Goal: Task Accomplishment & Management: Complete application form

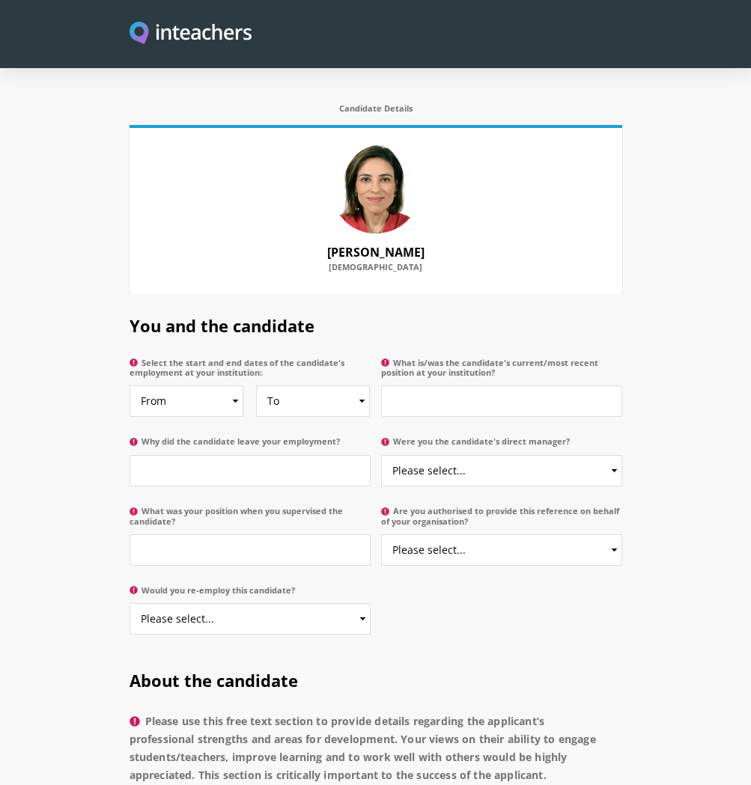
scroll to position [650, 0]
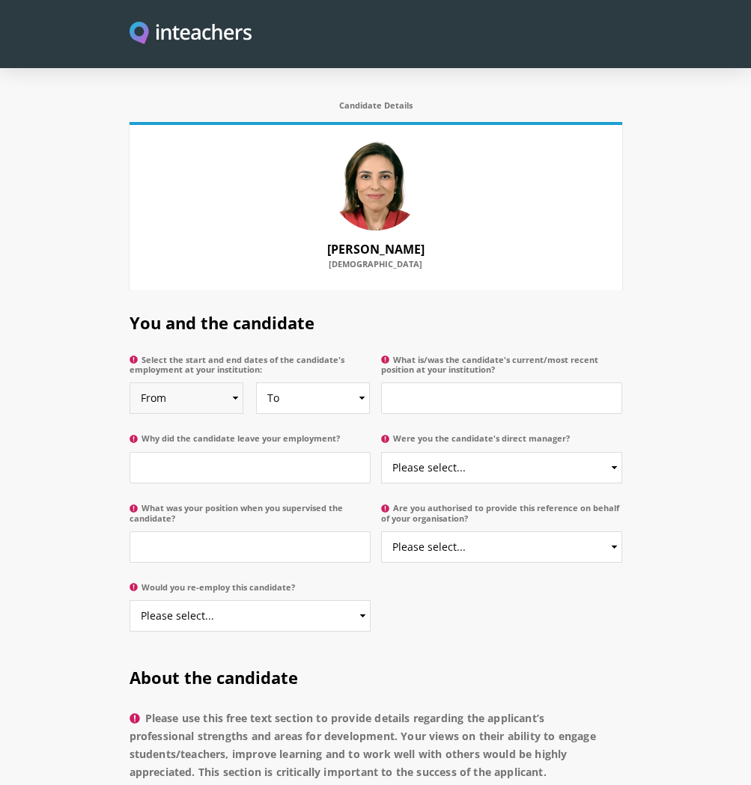
select select "2020"
select select "2021"
click at [424, 385] on input "What is/was the candidate's current/most recent position at your institution?" at bounding box center [501, 397] width 241 height 31
click at [397, 382] on input "teaching Assistant" at bounding box center [501, 397] width 241 height 31
type input "Teaching Assistant"
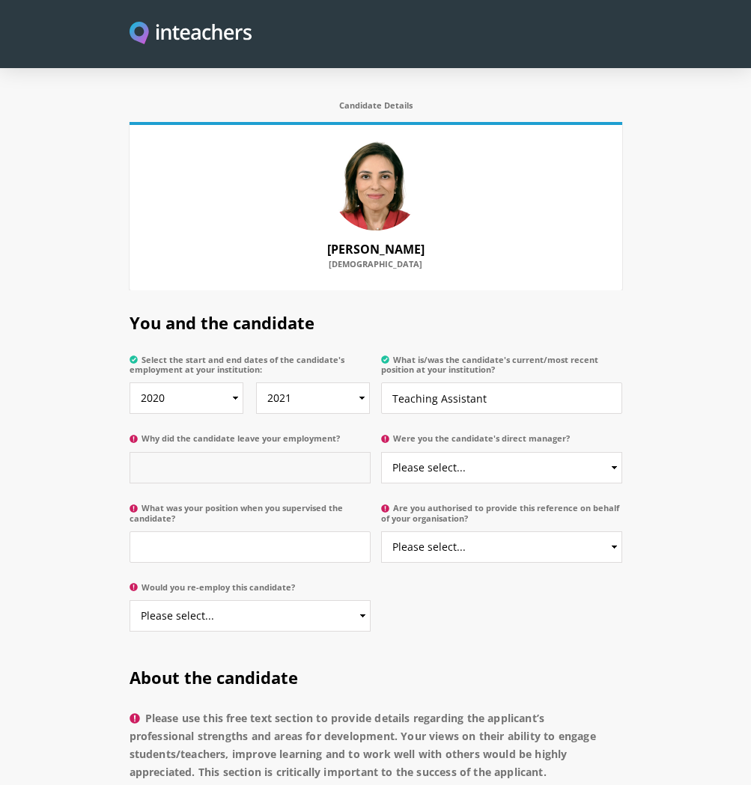
click at [231, 452] on input "Why did the candidate leave your employment?" at bounding box center [249, 467] width 241 height 31
type input "Pregnancy"
select select "Yes"
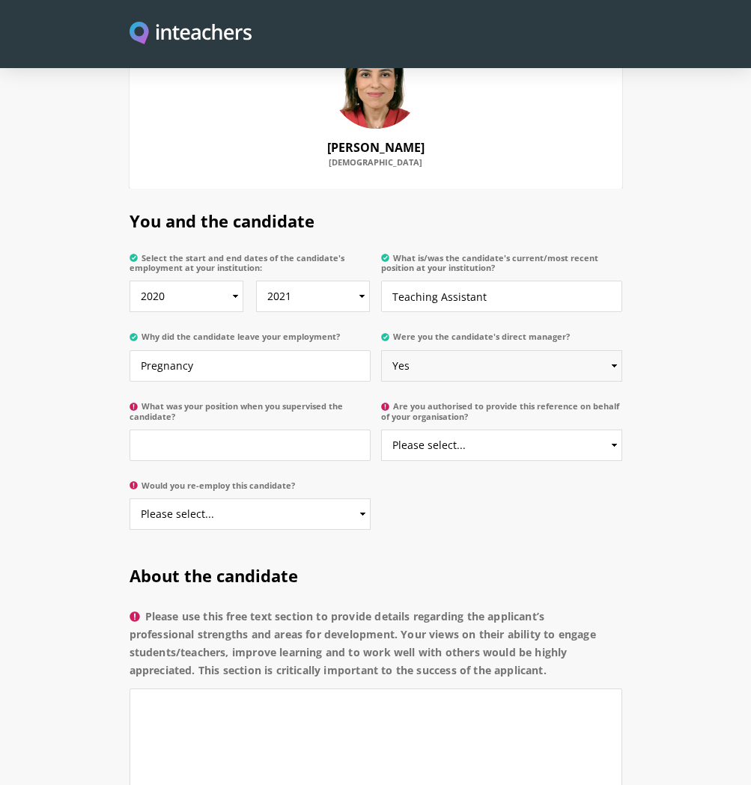
scroll to position [849, 0]
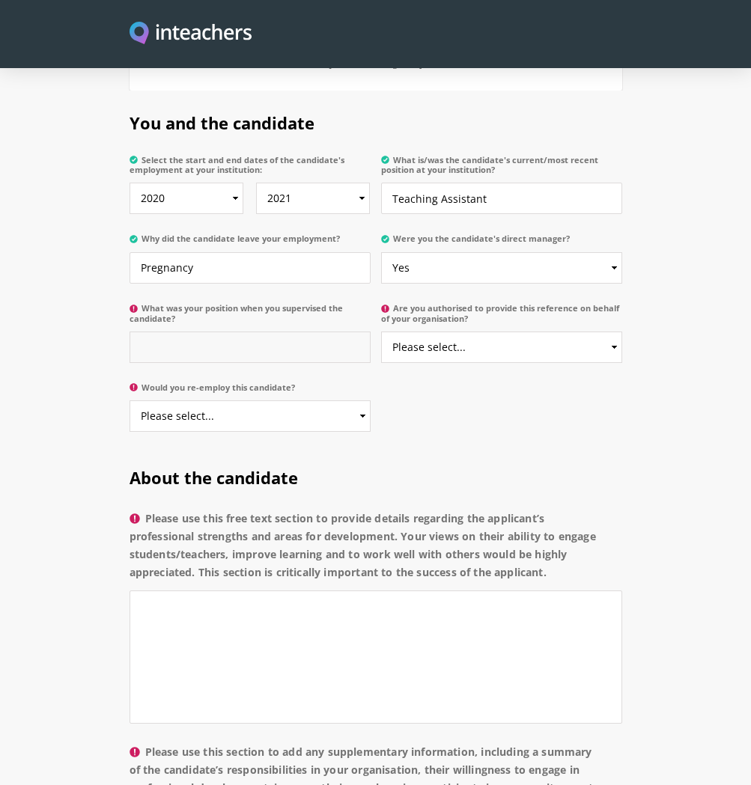
click at [205, 332] on input "What was your position when you supervised the candidate?" at bounding box center [249, 347] width 241 height 31
type input "Y"
click at [200, 332] on input "Classroom Tacher" at bounding box center [249, 347] width 241 height 31
type input "Classroom Teacher"
select select "No"
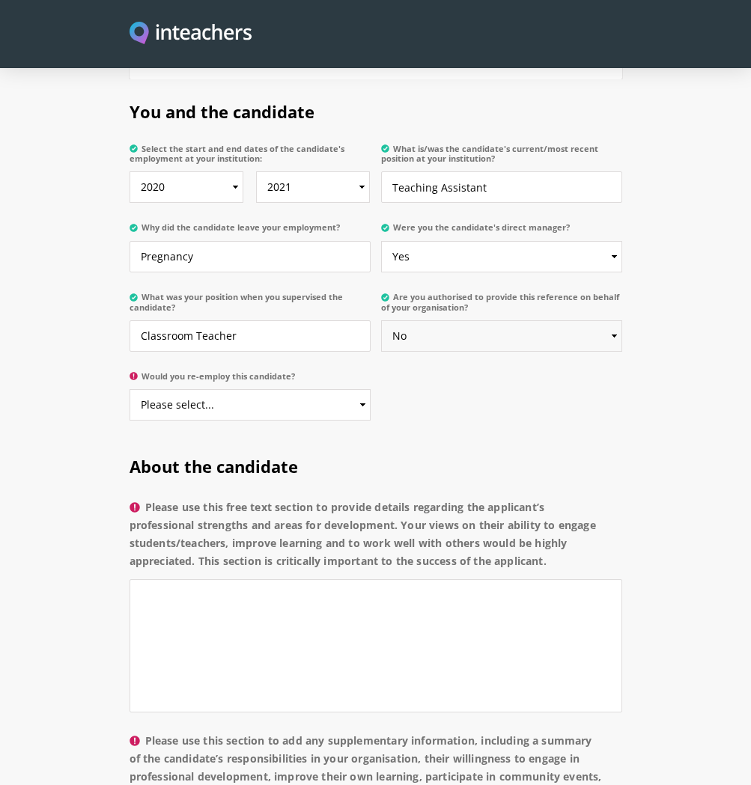
scroll to position [907, 0]
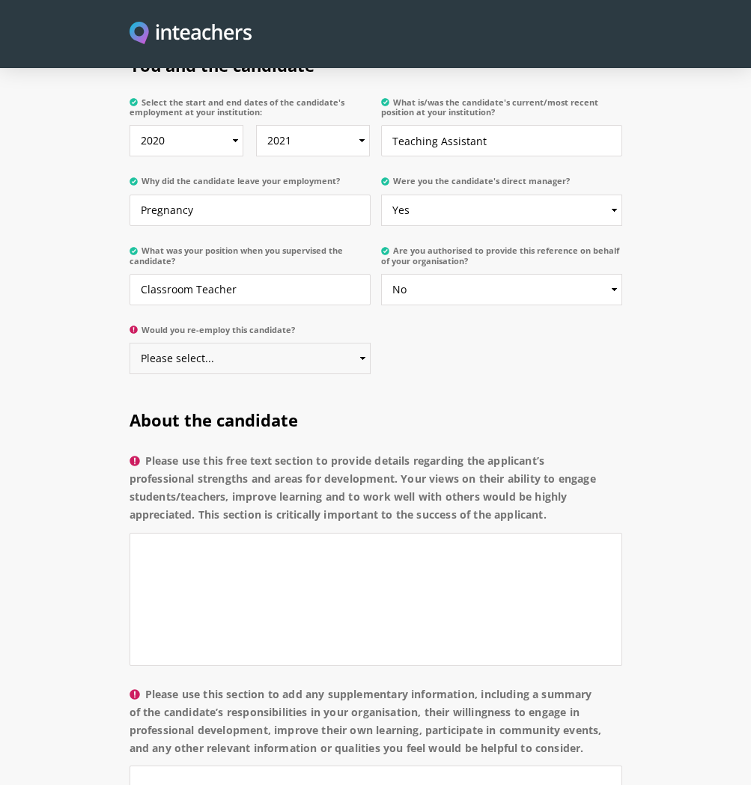
select select "Yes"
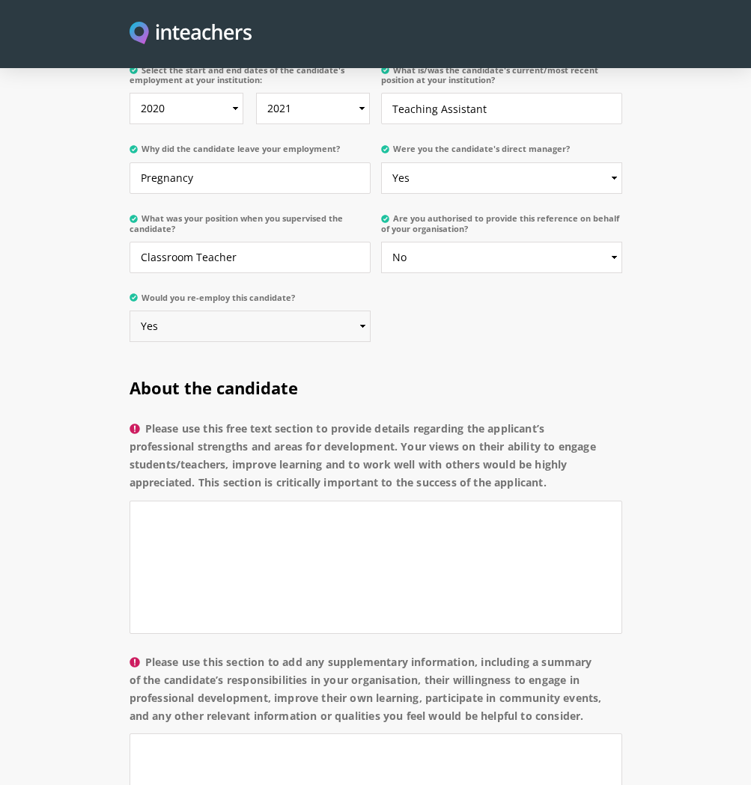
scroll to position [952, 0]
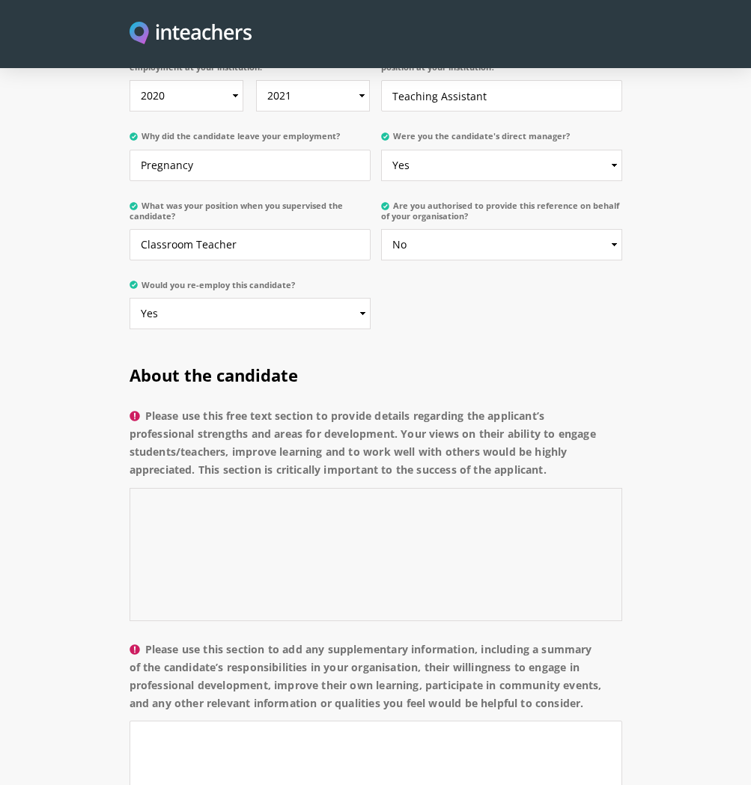
click at [156, 488] on textarea "Please use this free text section to provide details regarding the applicant’s …" at bounding box center [375, 554] width 492 height 133
paste textarea "[PERSON_NAME] worked at the [GEOGRAPHIC_DATA] as a Teaching Assistant in Year 4…"
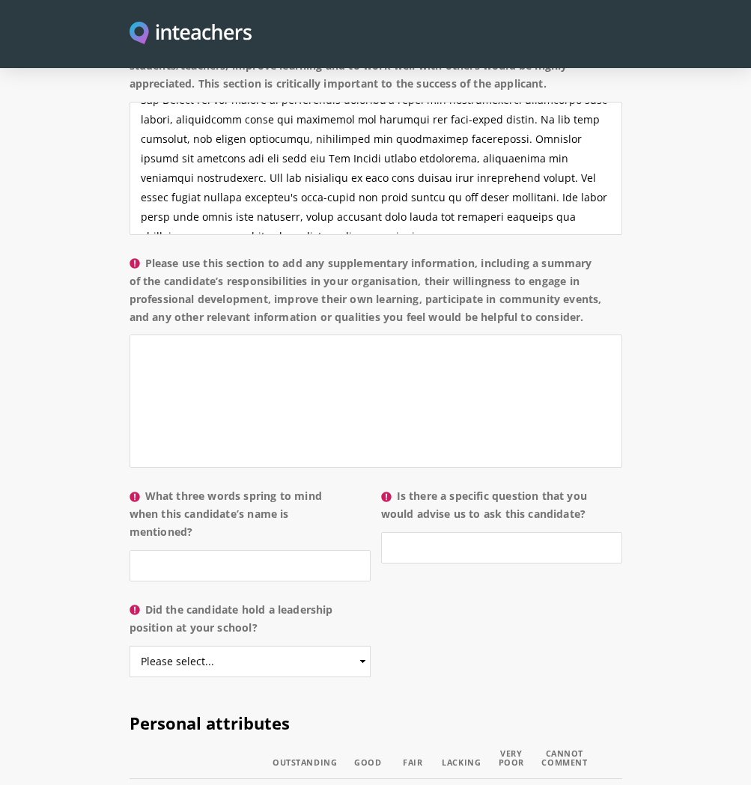
scroll to position [1421, 0]
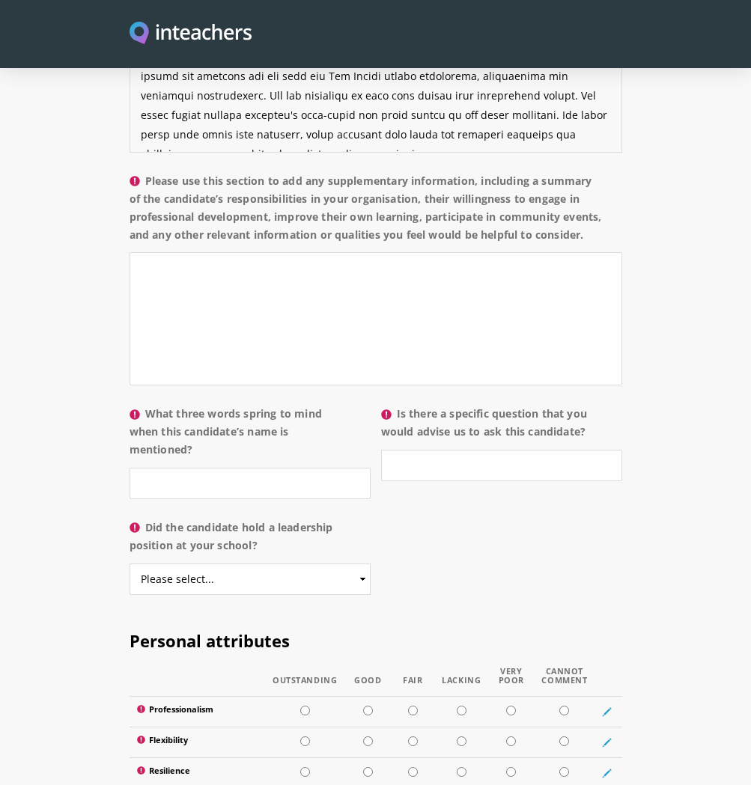
type textarea "[PERSON_NAME] worked at the [GEOGRAPHIC_DATA] as a Teaching Assistant in Year 4…"
click at [153, 269] on textarea "Please use this section to add any supplementary information, including a summa…" at bounding box center [375, 318] width 492 height 133
paste textarea "As a Teaching Assistant, [PERSON_NAME] fulfilled and often exceeded all of the …"
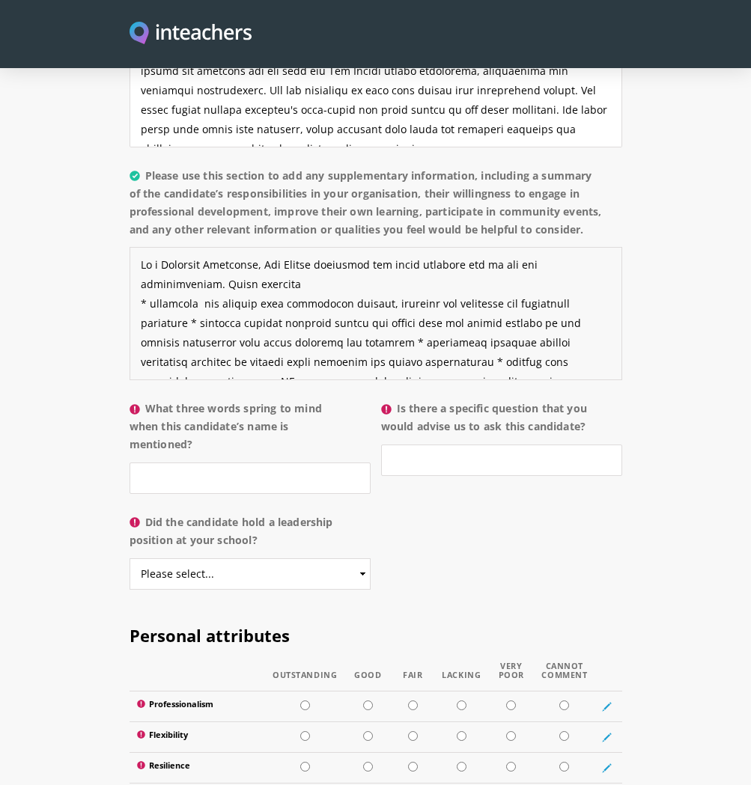
scroll to position [195, 0]
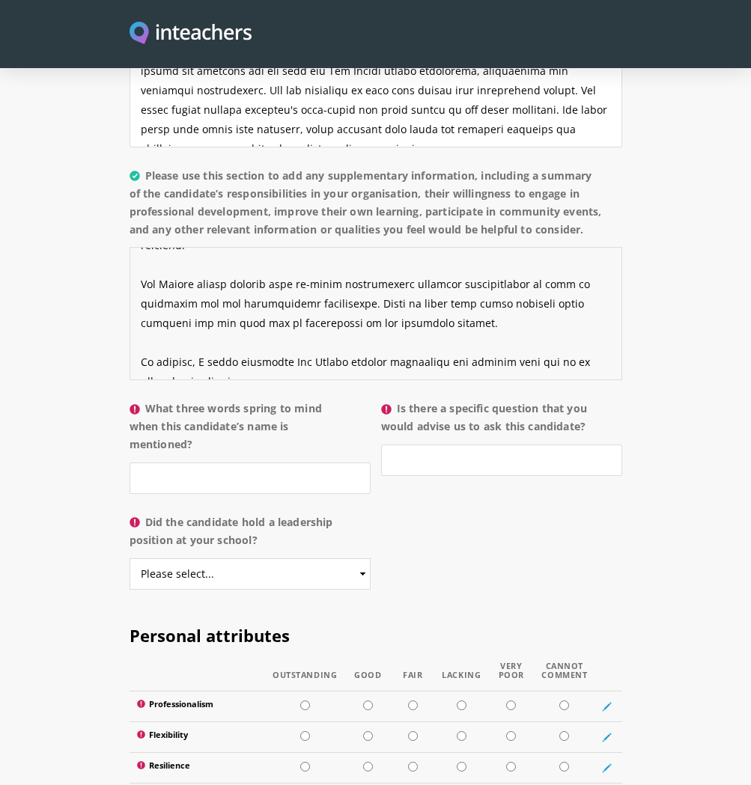
type textarea "As a Teaching Assistant, [PERSON_NAME] fulfilled and often exceeded all of the …"
type input "d"
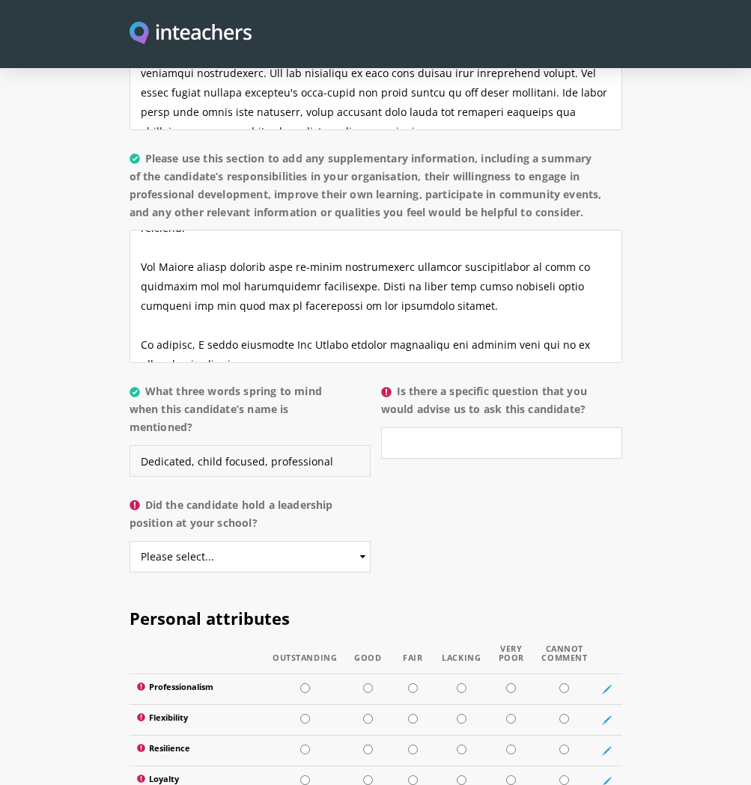
scroll to position [1526, 0]
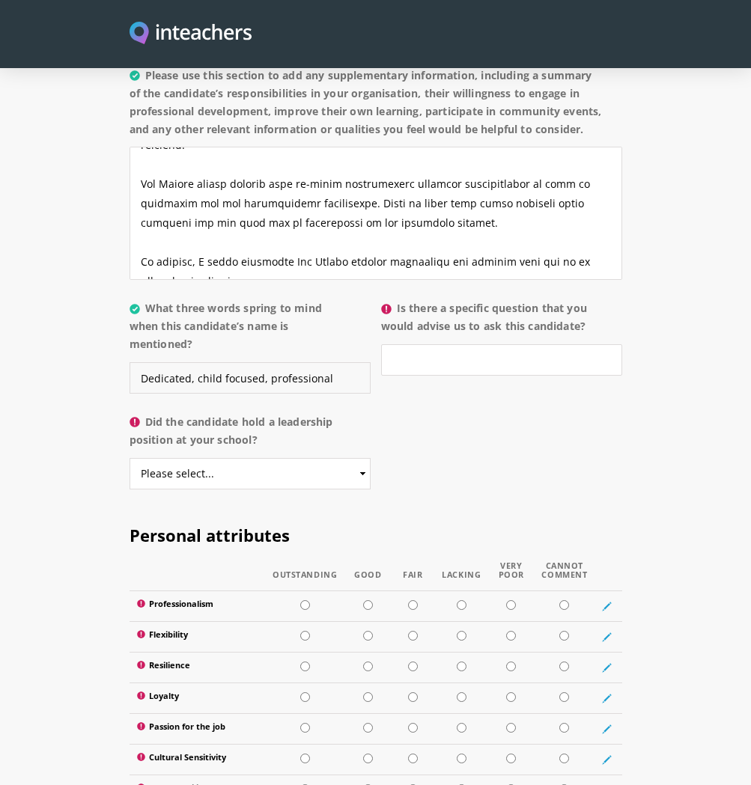
type input "Dedicated, child focused, professional"
select select "No"
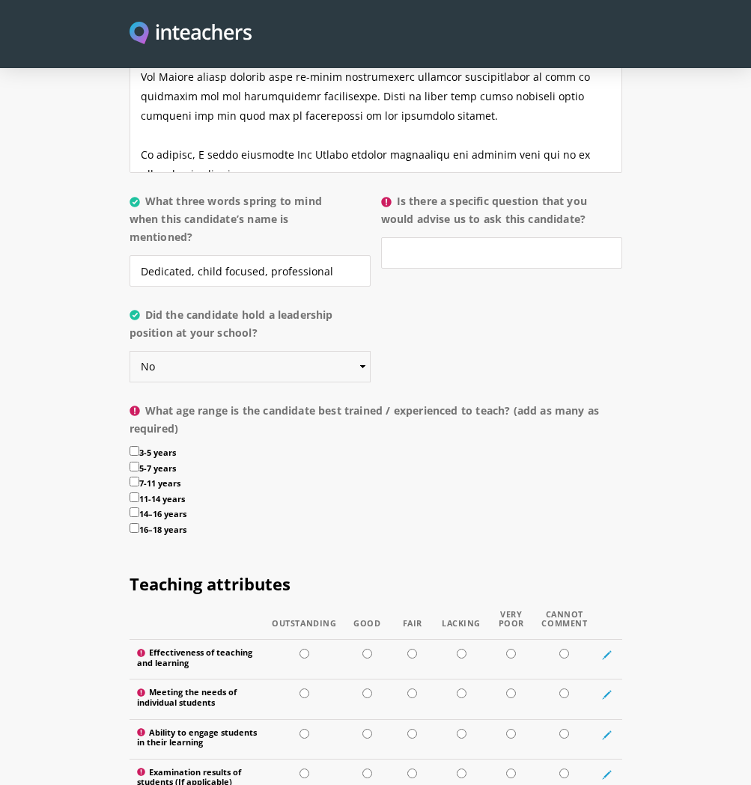
scroll to position [1733, 0]
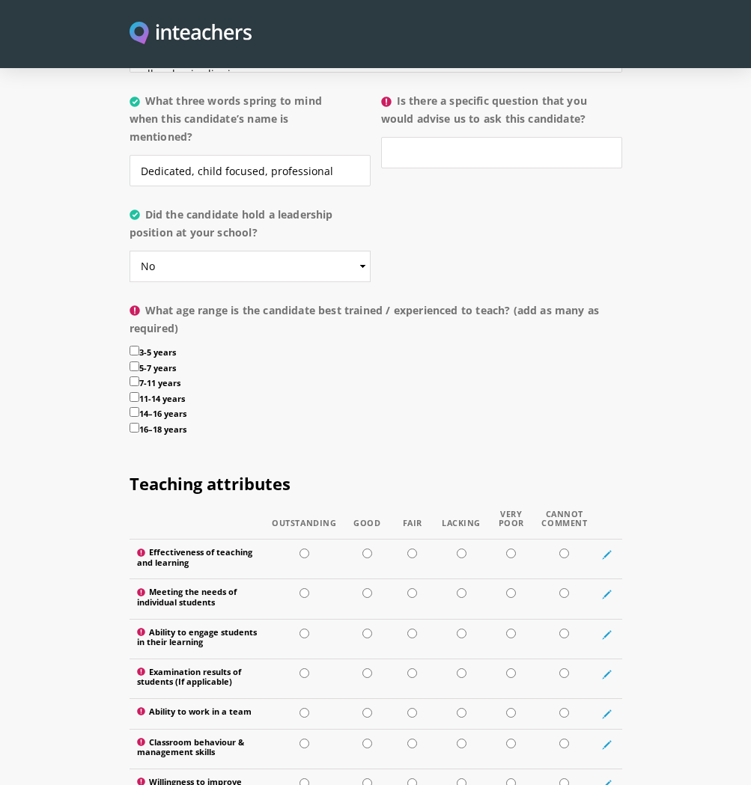
click at [131, 350] on input "3-5 years" at bounding box center [134, 351] width 10 height 10
checkbox input "true"
click at [133, 364] on input "5-7 years" at bounding box center [134, 367] width 10 height 10
checkbox input "true"
click at [134, 376] on input "7-11 years" at bounding box center [134, 381] width 10 height 10
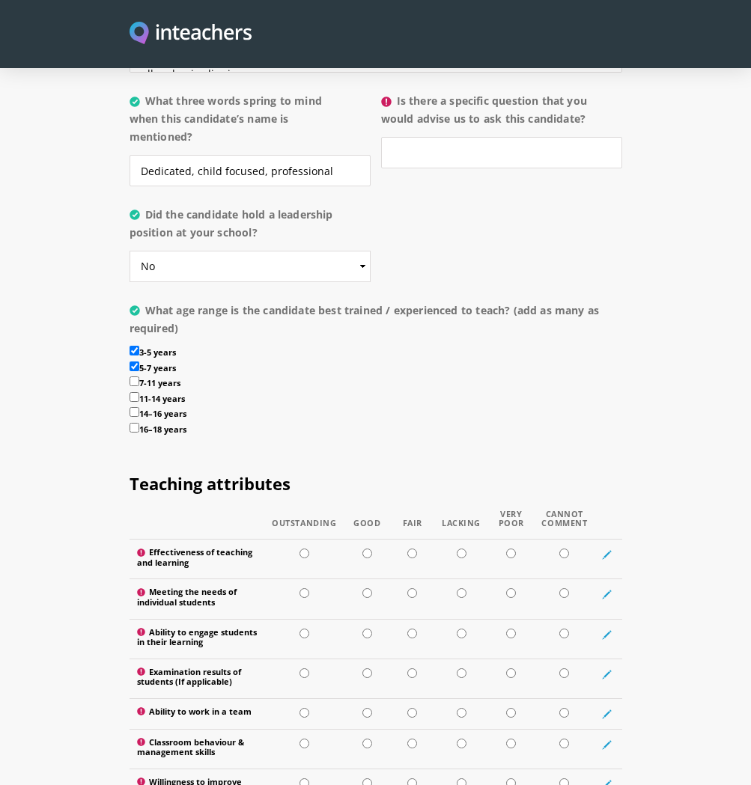
checkbox input "true"
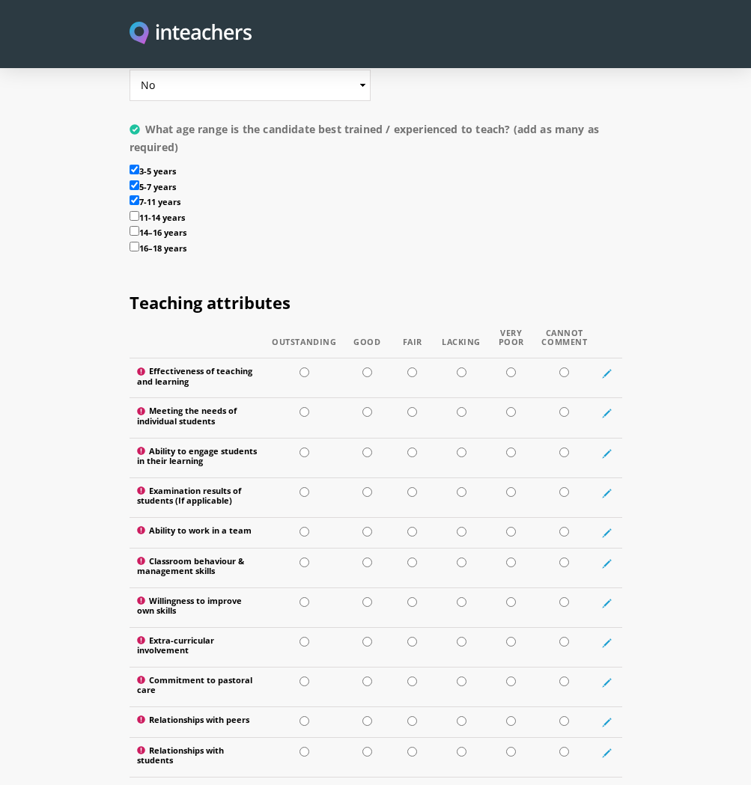
scroll to position [1918, 0]
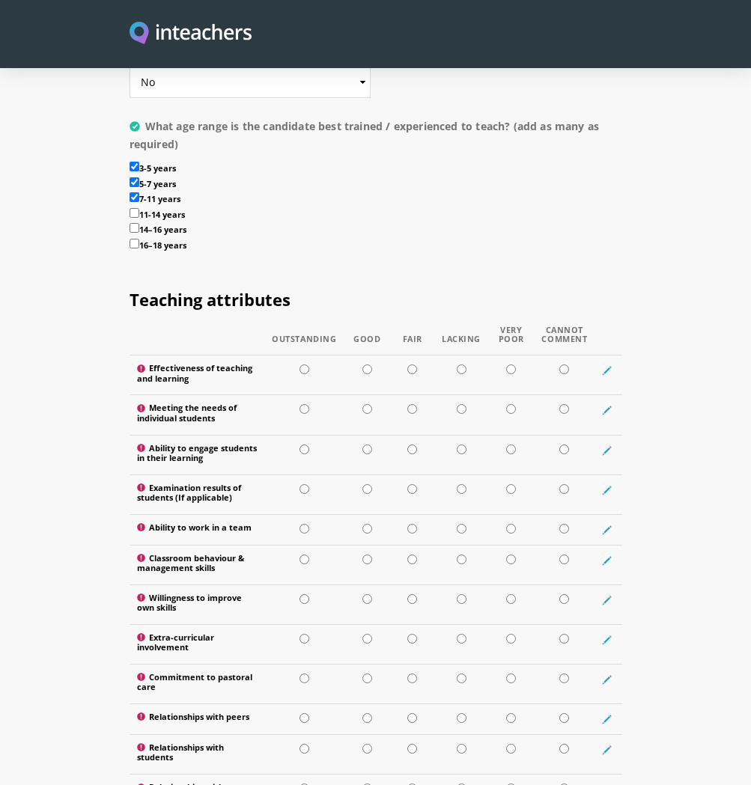
click at [365, 364] on input "radio" at bounding box center [367, 369] width 10 height 10
radio input "true"
click at [368, 404] on input "radio" at bounding box center [367, 409] width 10 height 10
radio input "true"
click at [367, 445] on input "radio" at bounding box center [367, 450] width 10 height 10
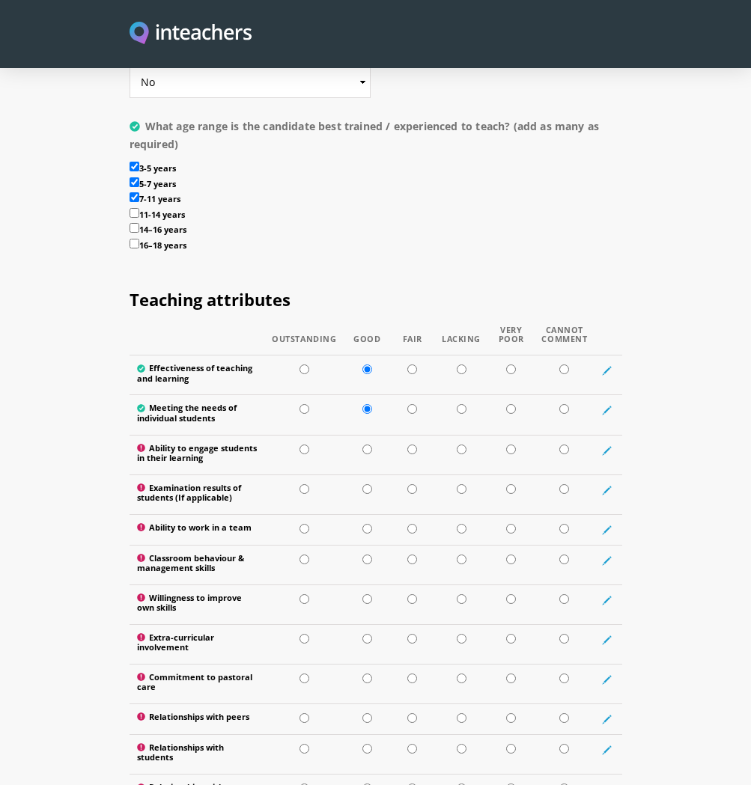
radio input "true"
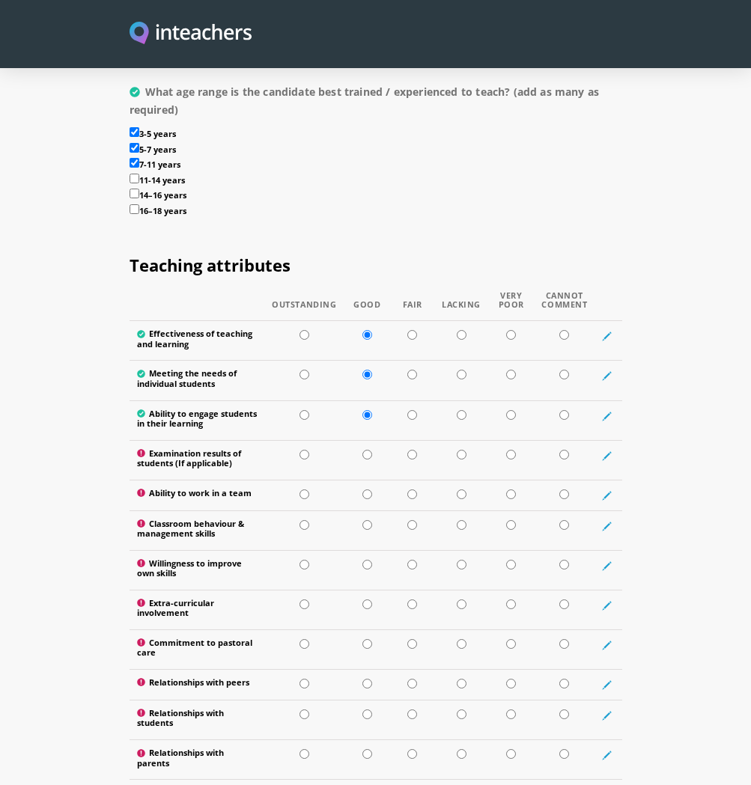
scroll to position [1968, 0]
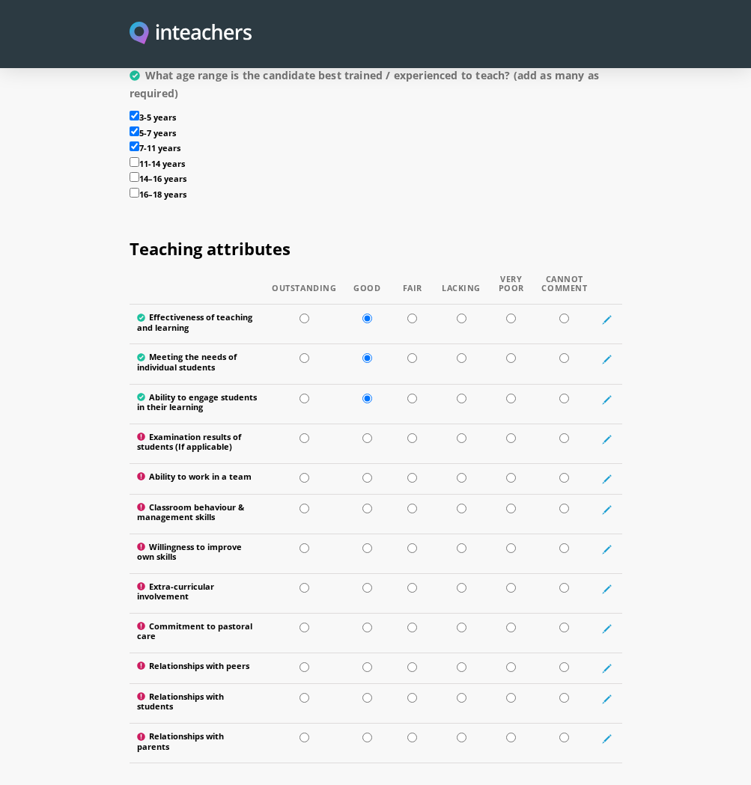
click at [303, 473] on input "radio" at bounding box center [304, 478] width 10 height 10
radio input "true"
click at [364, 504] on input "radio" at bounding box center [367, 509] width 10 height 10
radio input "true"
click at [302, 543] on input "radio" at bounding box center [304, 548] width 10 height 10
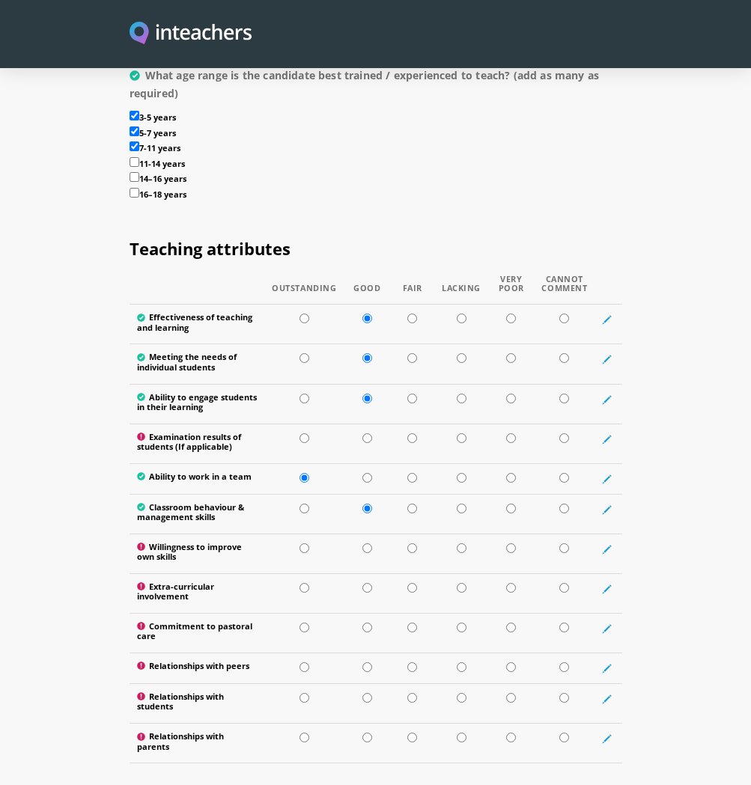
radio input "true"
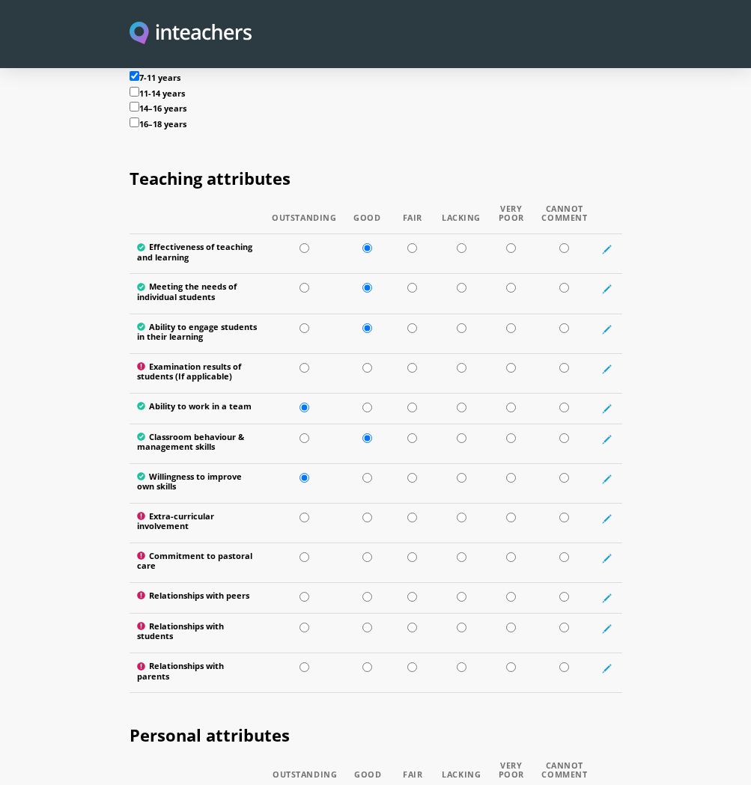
scroll to position [2077, 0]
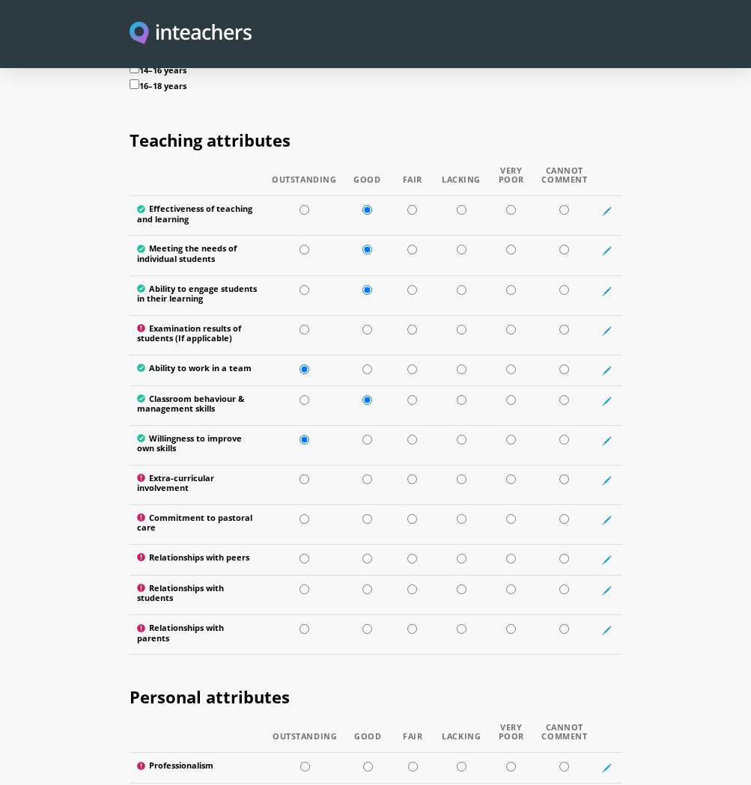
click at [365, 475] on input "radio" at bounding box center [367, 480] width 10 height 10
radio input "true"
click at [301, 514] on input "radio" at bounding box center [304, 519] width 10 height 10
radio input "true"
click at [301, 554] on input "radio" at bounding box center [304, 559] width 10 height 10
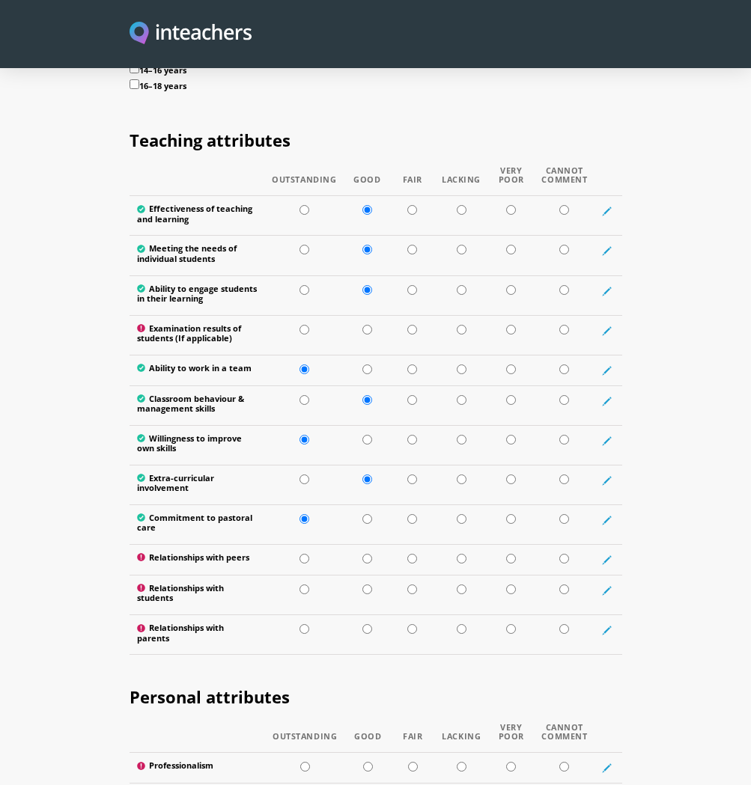
radio input "true"
click at [302, 577] on input "radio" at bounding box center [304, 590] width 10 height 10
radio input "true"
click at [364, 577] on input "radio" at bounding box center [367, 629] width 10 height 10
radio input "true"
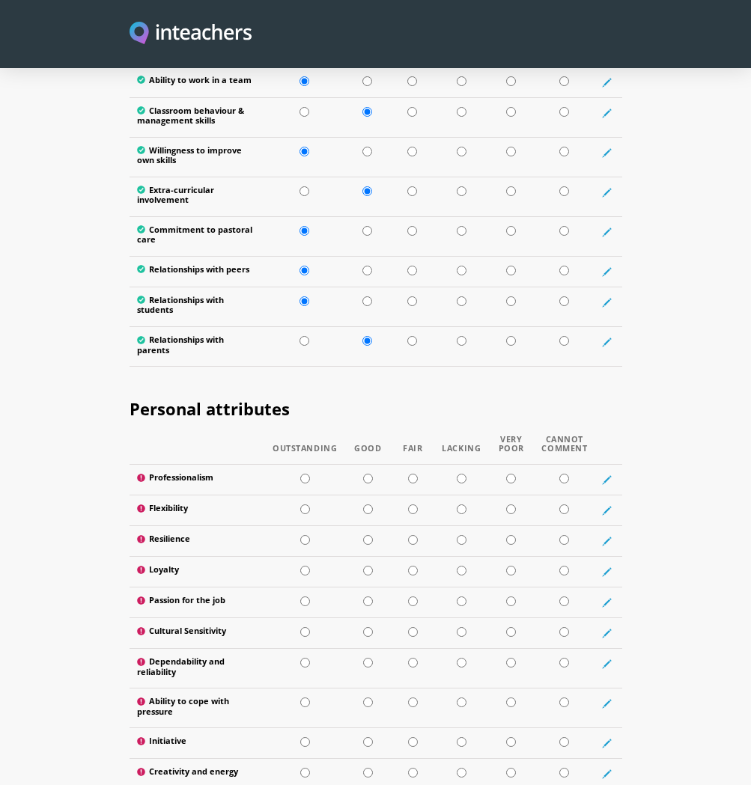
scroll to position [2468, 0]
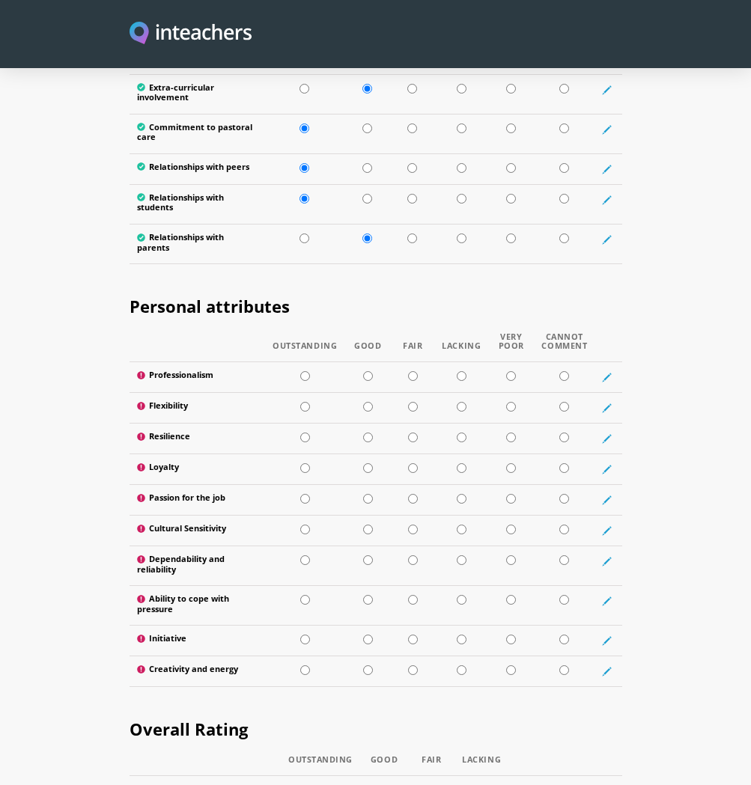
click at [302, 371] on input "radio" at bounding box center [305, 376] width 10 height 10
radio input "true"
click at [305, 402] on input "radio" at bounding box center [305, 407] width 10 height 10
radio input "true"
click at [367, 433] on input "radio" at bounding box center [368, 438] width 10 height 10
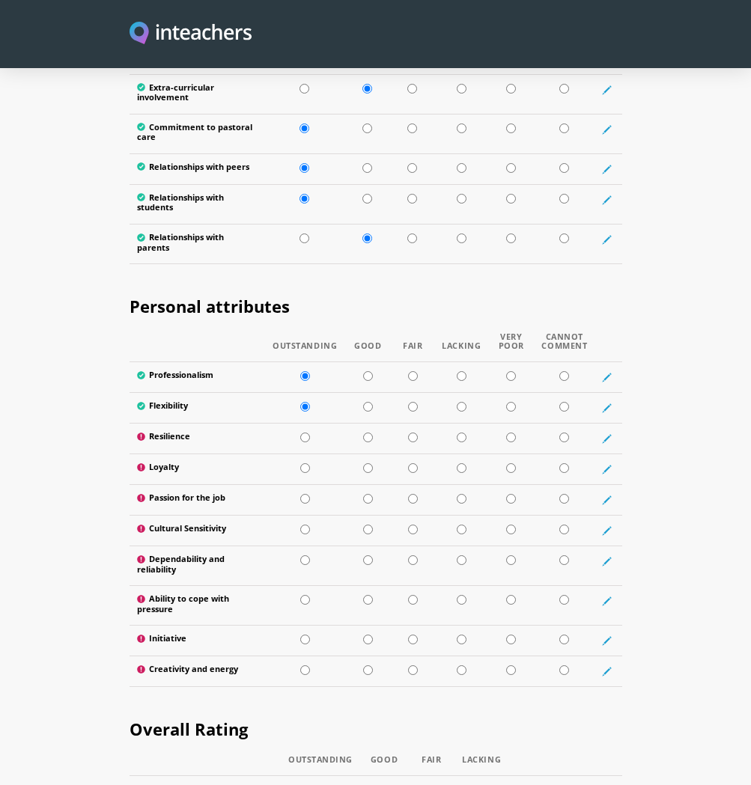
radio input "true"
click at [366, 463] on input "radio" at bounding box center [368, 468] width 10 height 10
radio input "true"
click at [304, 494] on input "radio" at bounding box center [305, 499] width 10 height 10
radio input "true"
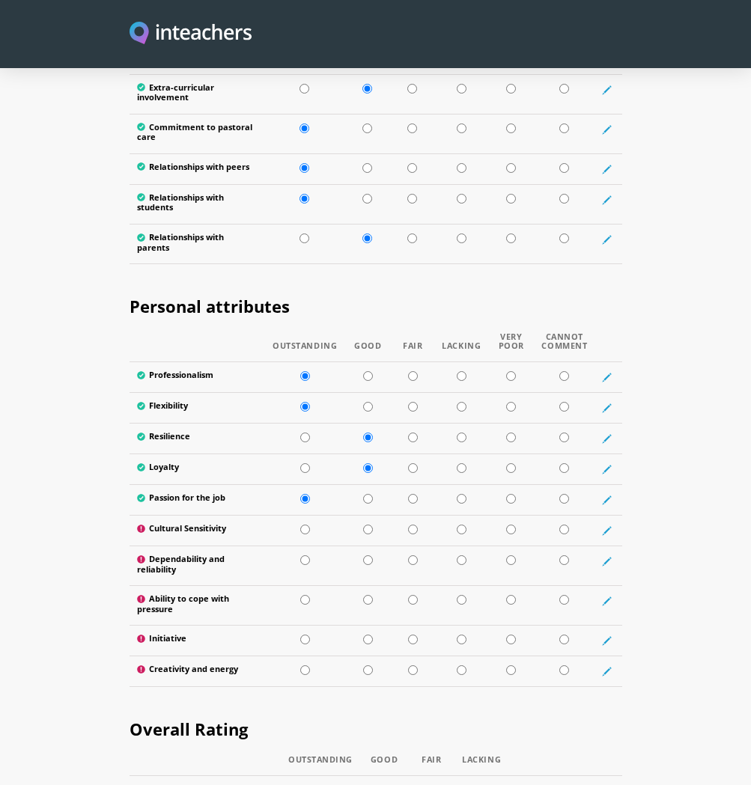
click at [367, 525] on input "radio" at bounding box center [368, 530] width 10 height 10
radio input "true"
click at [305, 555] on input "radio" at bounding box center [305, 560] width 10 height 10
radio input "true"
click at [366, 577] on input "radio" at bounding box center [368, 600] width 10 height 10
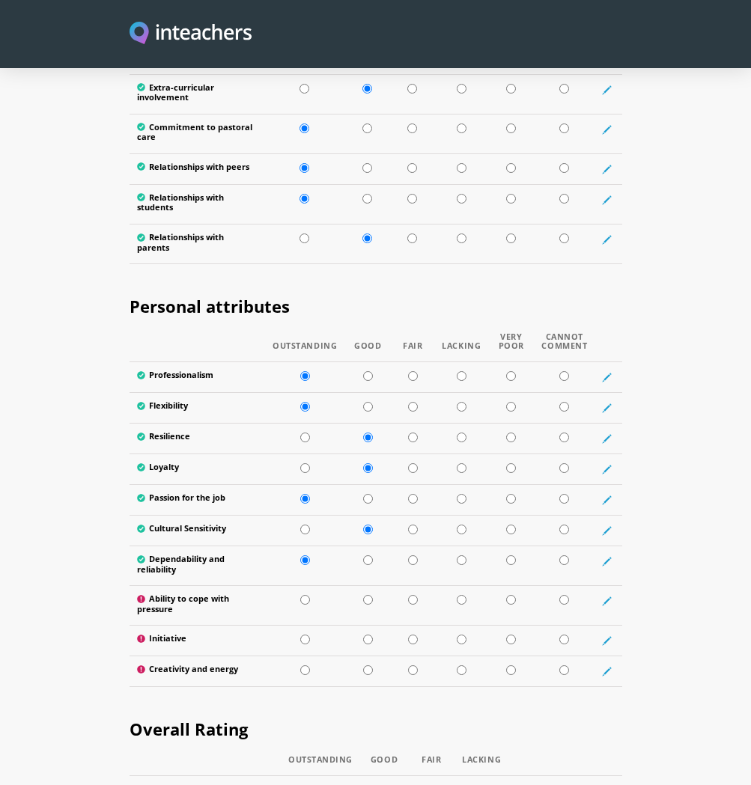
radio input "true"
click at [367, 577] on input "radio" at bounding box center [368, 640] width 10 height 10
radio input "true"
click at [367, 577] on input "radio" at bounding box center [368, 670] width 10 height 10
radio input "true"
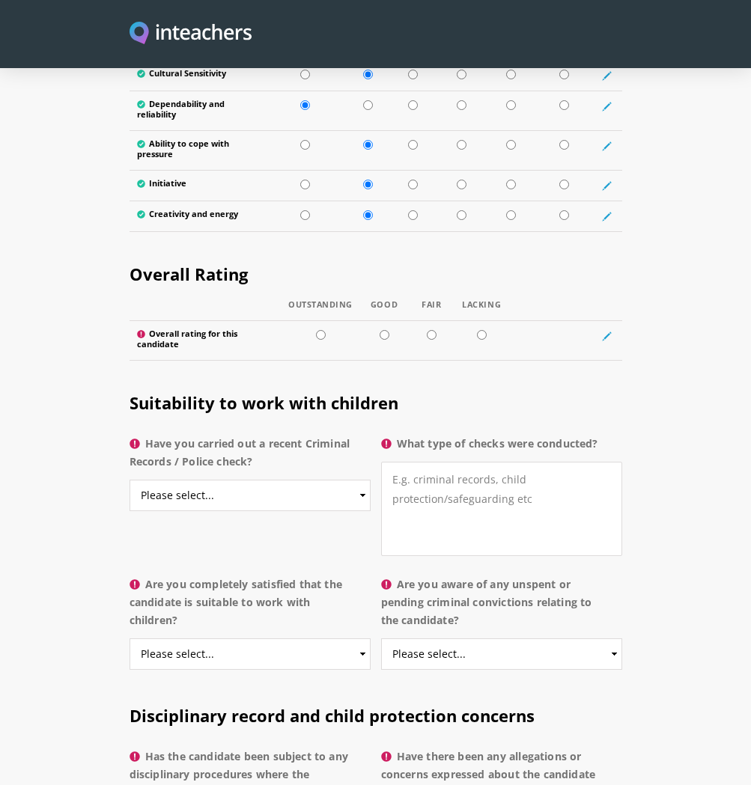
scroll to position [2926, 0]
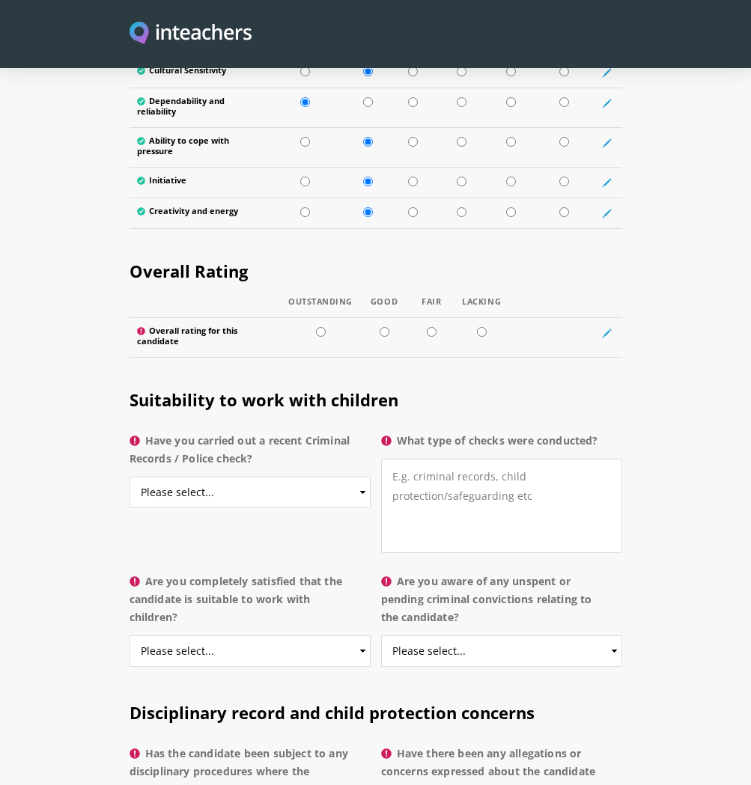
click at [381, 327] on input "radio" at bounding box center [384, 332] width 10 height 10
radio input "true"
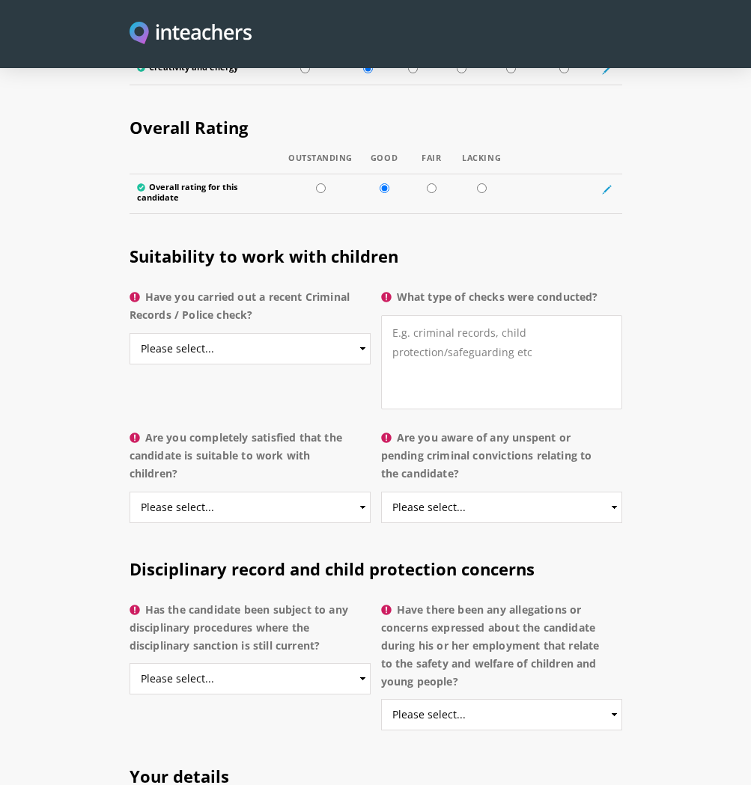
scroll to position [3099, 0]
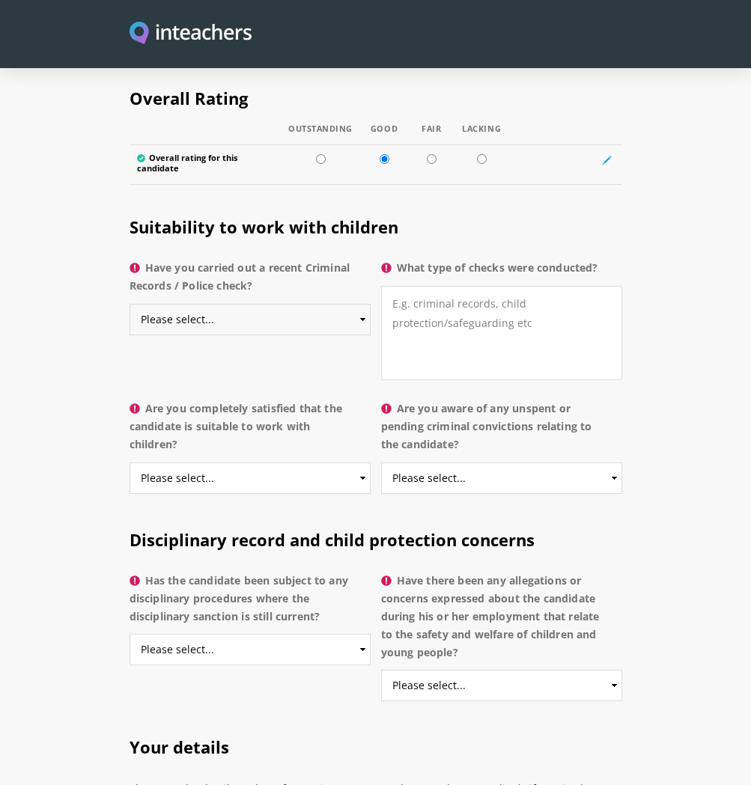
select select "Do not know"
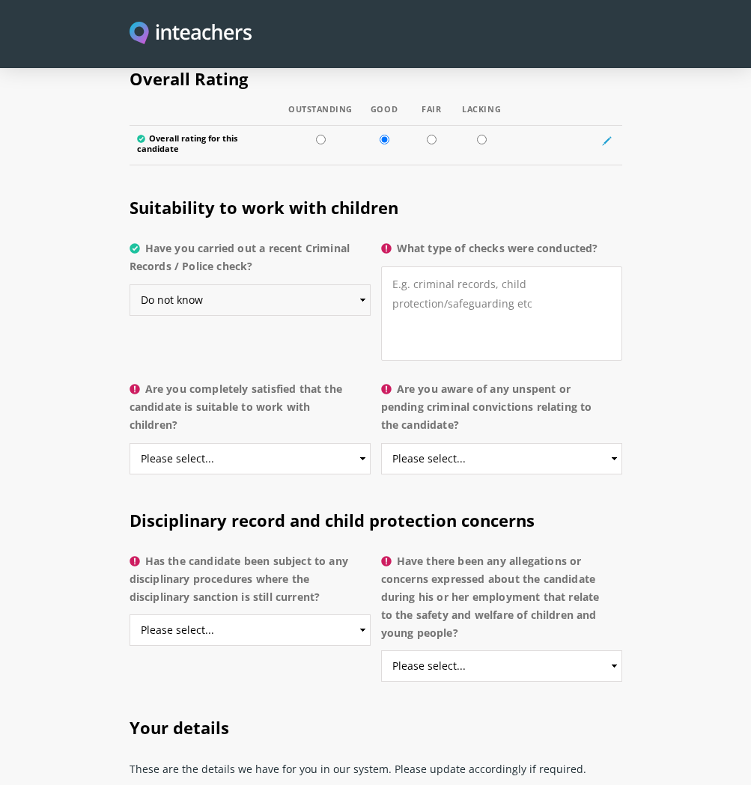
scroll to position [3172, 0]
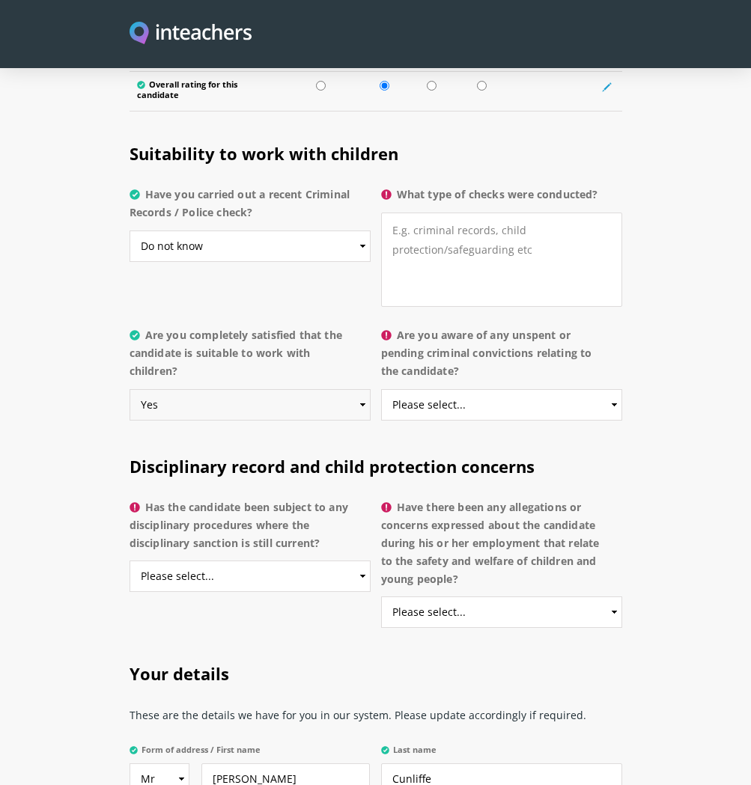
select select "Do not know"
select select "No"
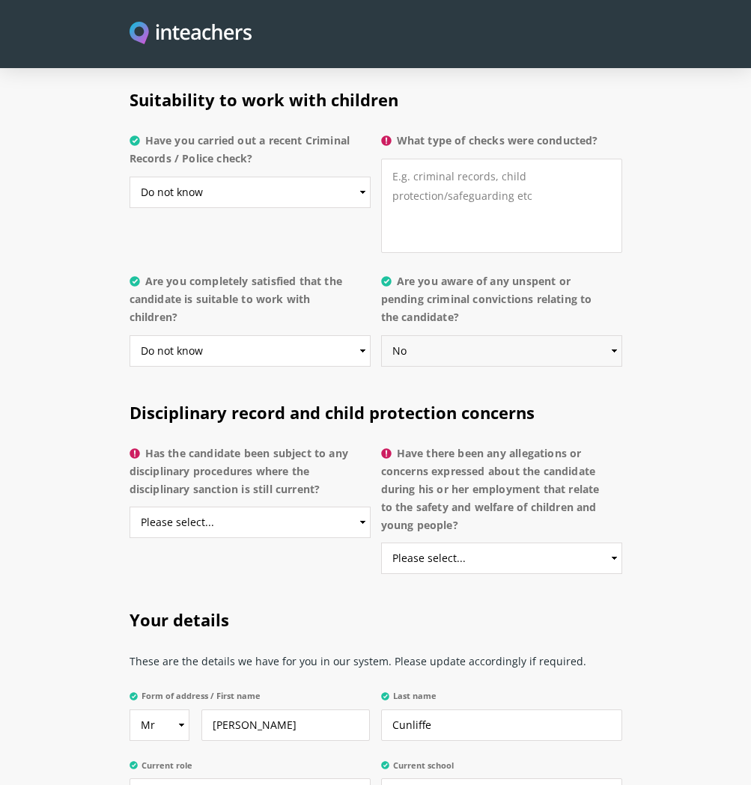
scroll to position [3229, 0]
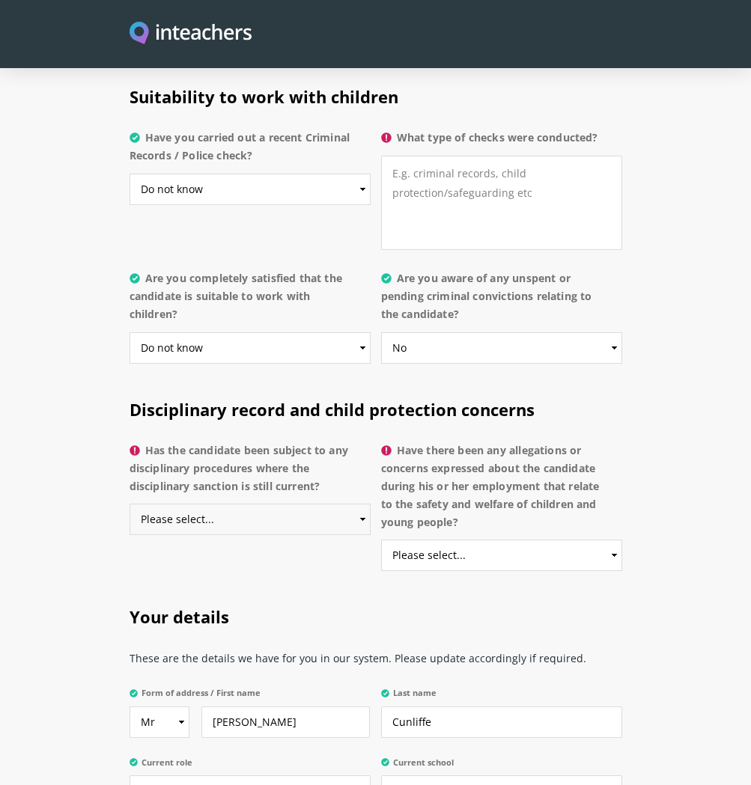
select select "No"
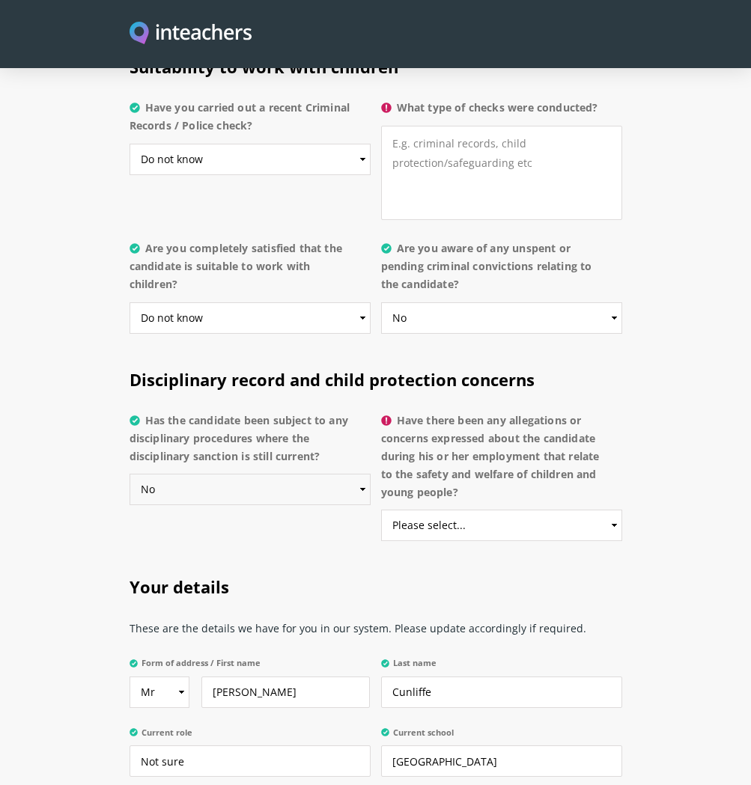
scroll to position [3277, 0]
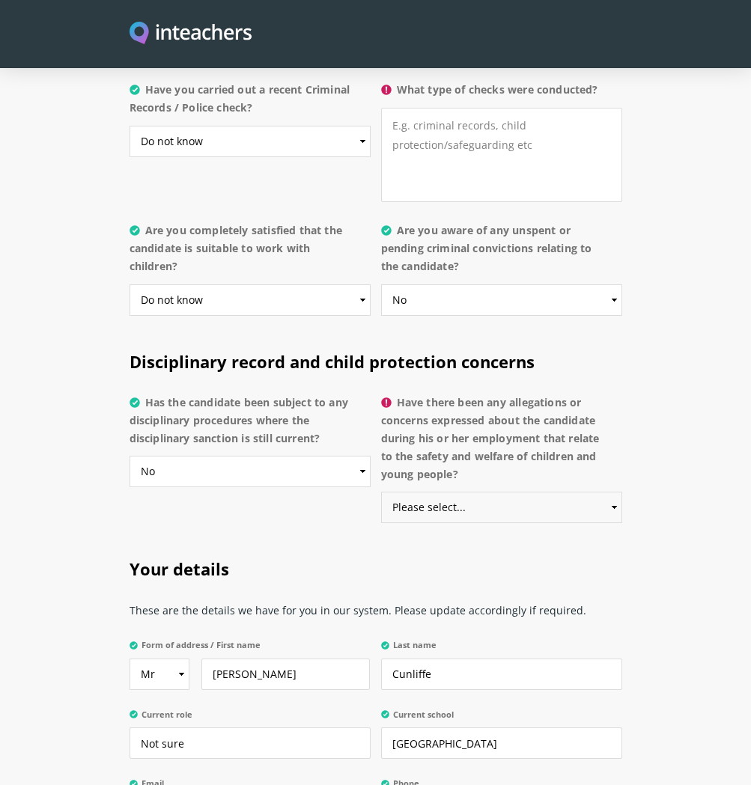
select select "No"
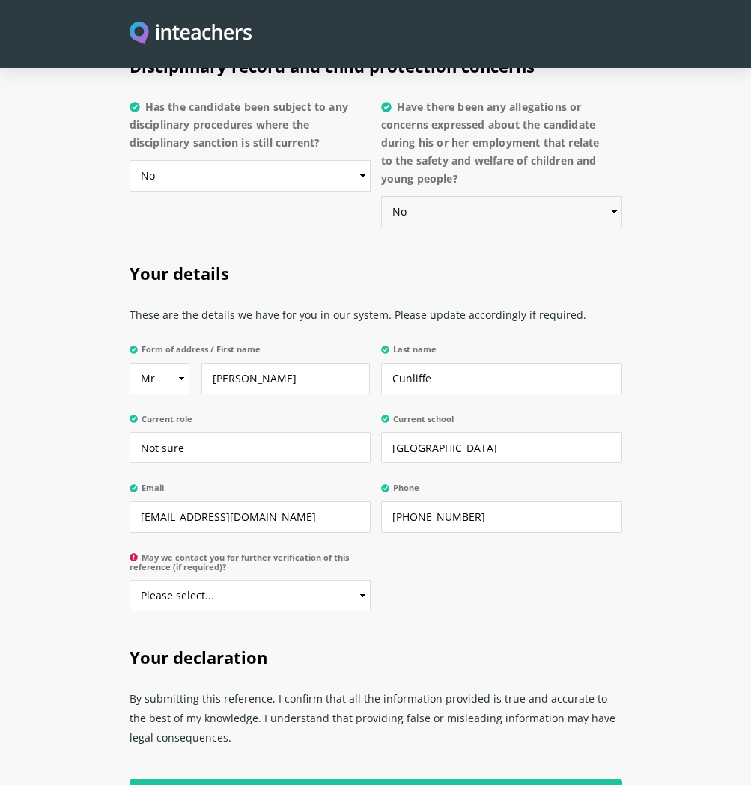
scroll to position [3586, 0]
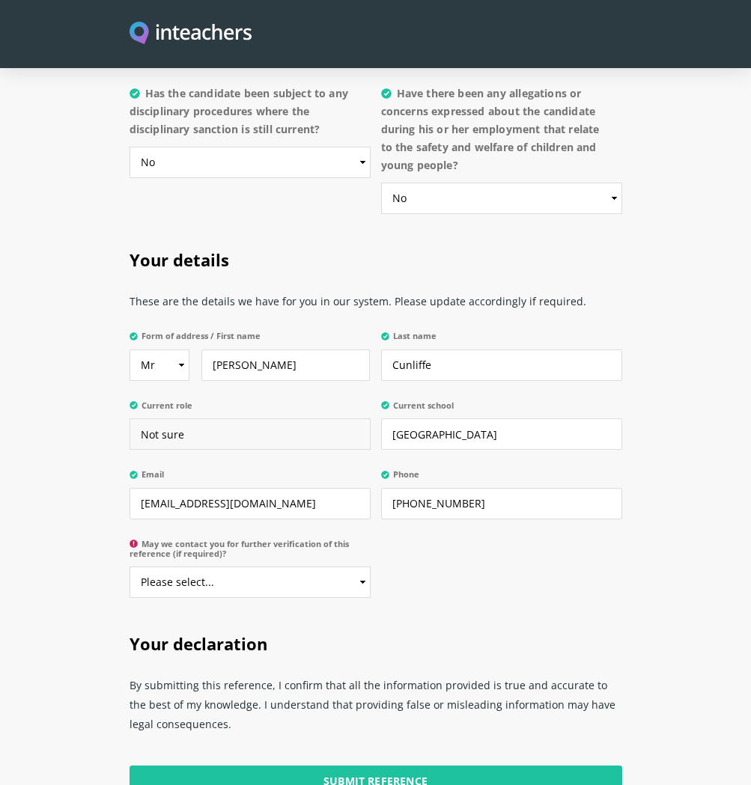
drag, startPoint x: 177, startPoint y: 420, endPoint x: 136, endPoint y: 419, distance: 40.4
click at [136, 419] on input "Not sure" at bounding box center [249, 433] width 241 height 31
type input "r"
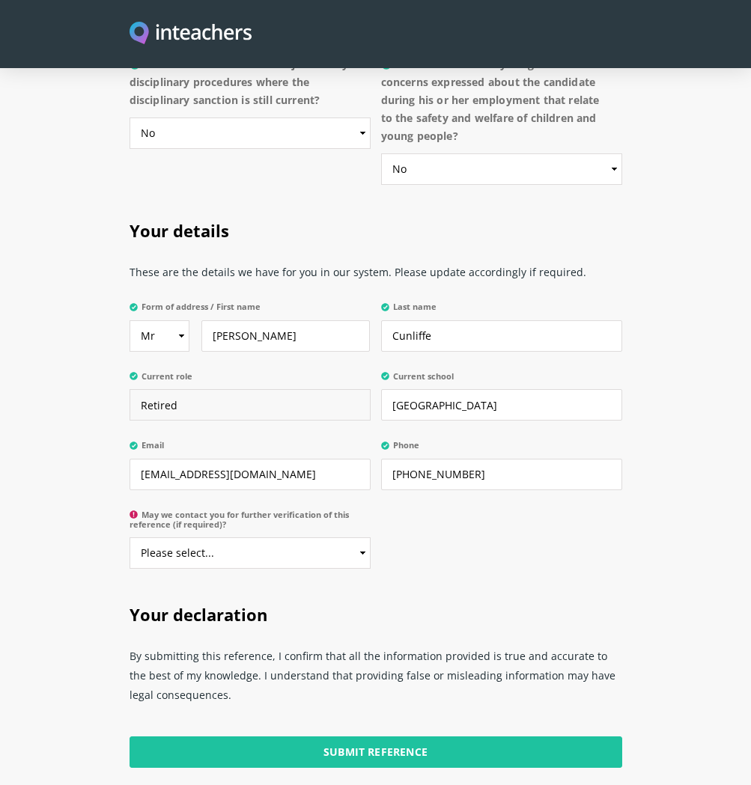
scroll to position [3673, 0]
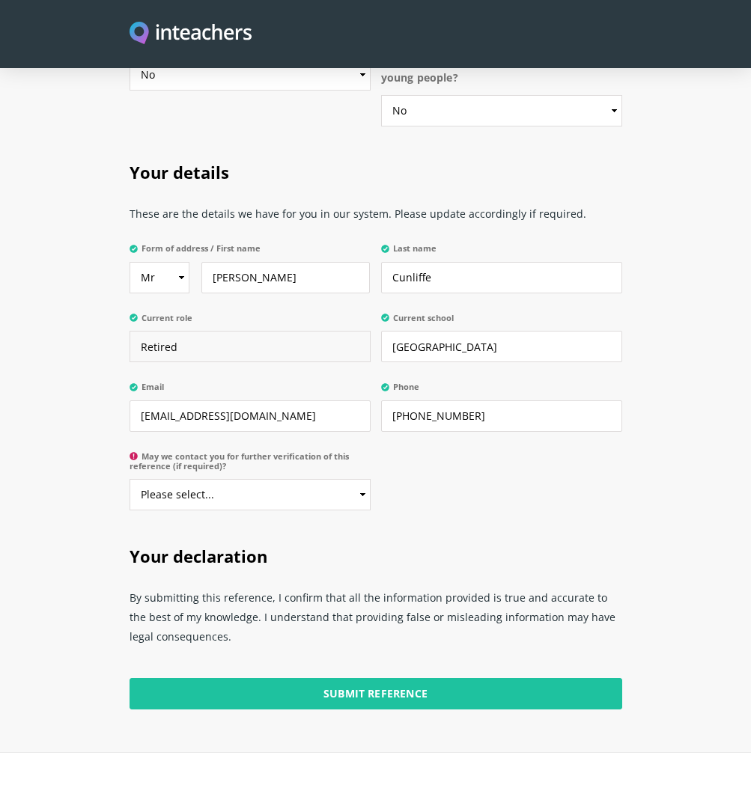
type input "Retired"
select select "Yes"
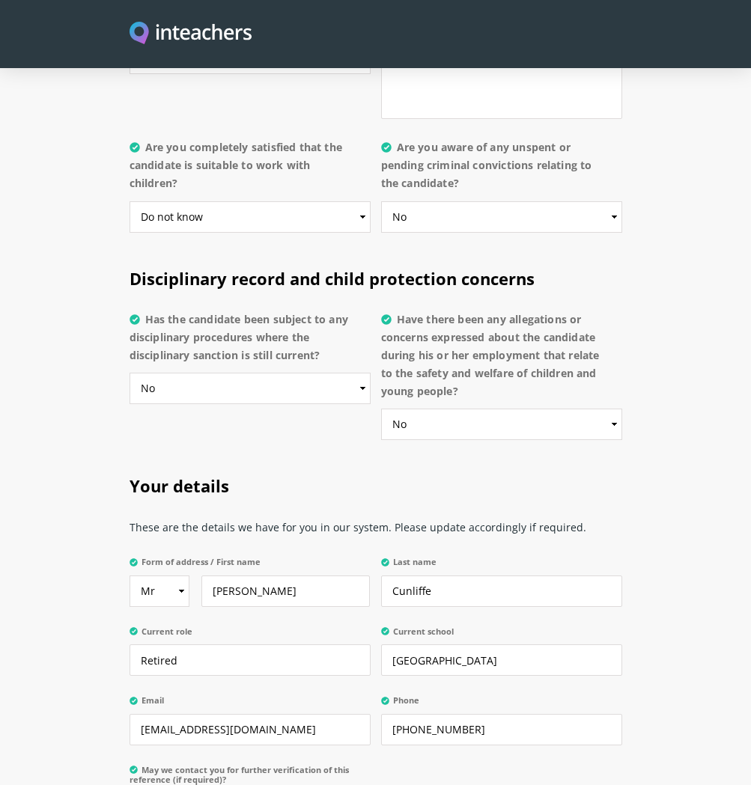
scroll to position [3329, 0]
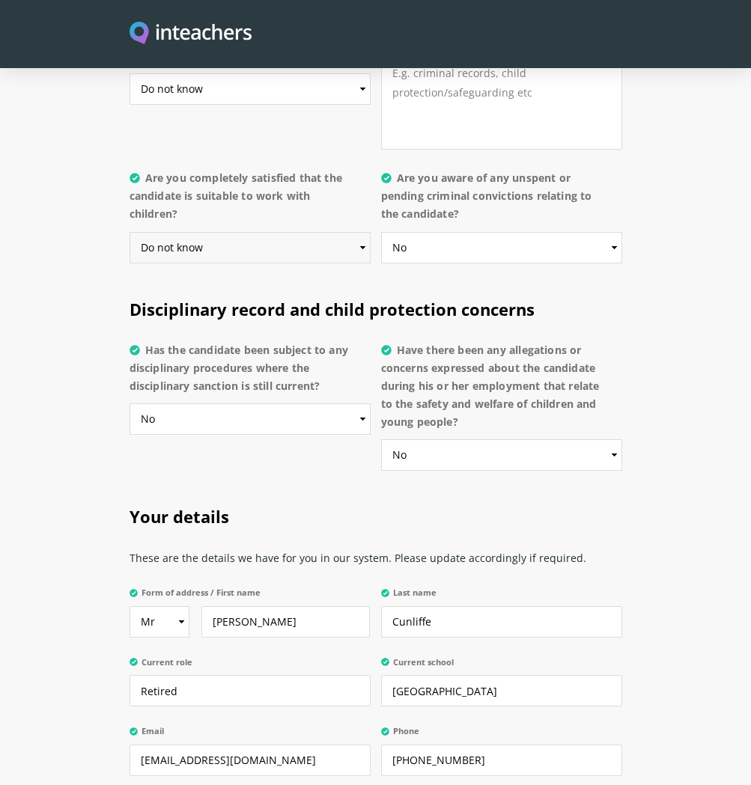
select select "Yes"
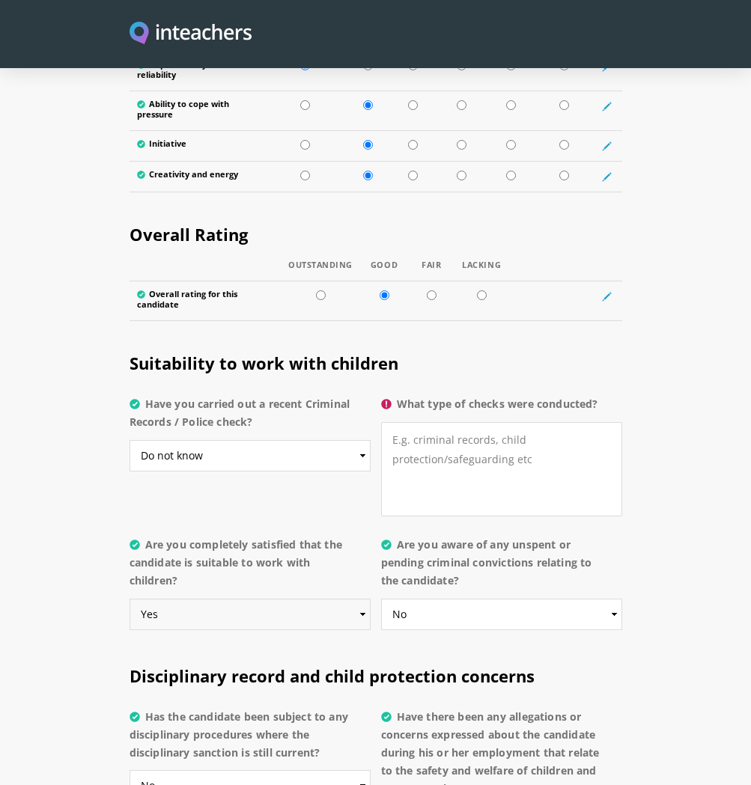
scroll to position [2999, 0]
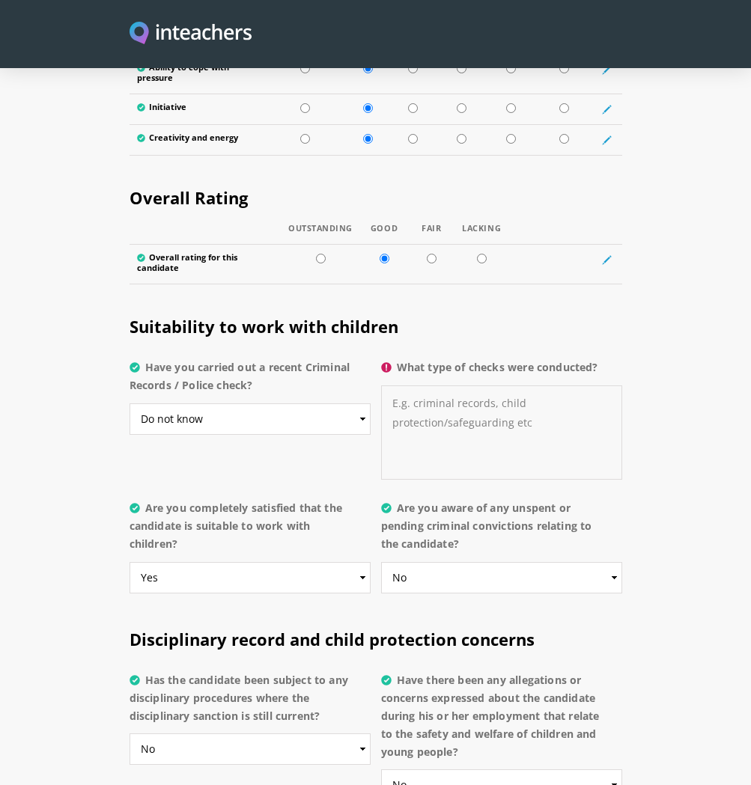
click at [403, 391] on textarea "What type of checks were conducted?" at bounding box center [501, 432] width 241 height 94
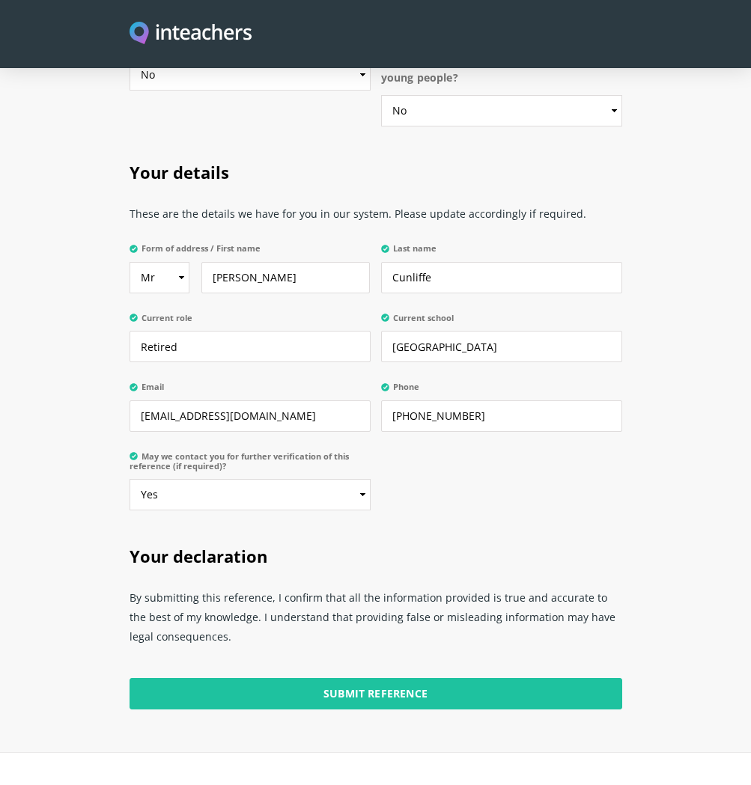
scroll to position [3832, 0]
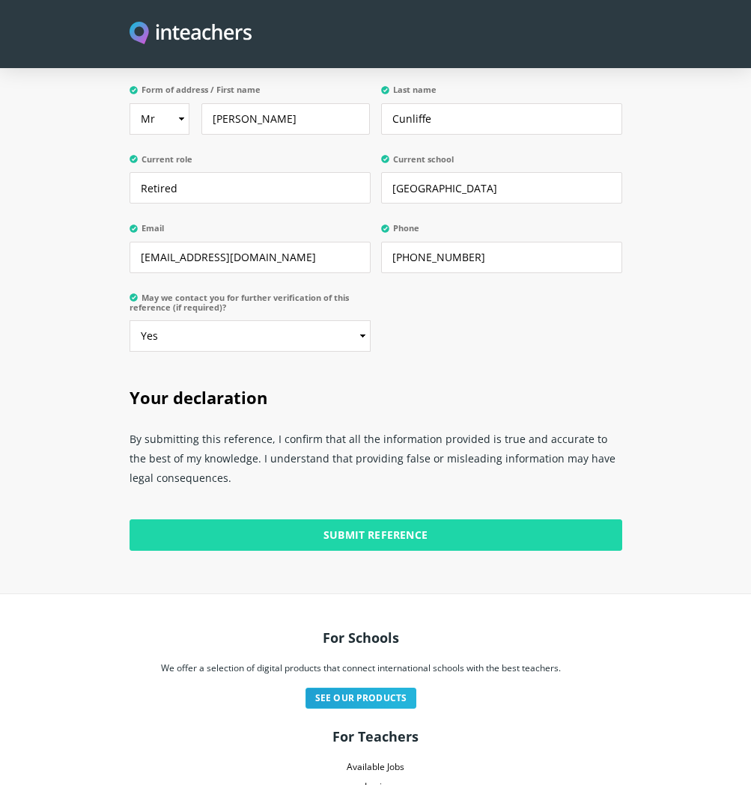
click at [385, 522] on input "Submit Reference" at bounding box center [375, 534] width 492 height 31
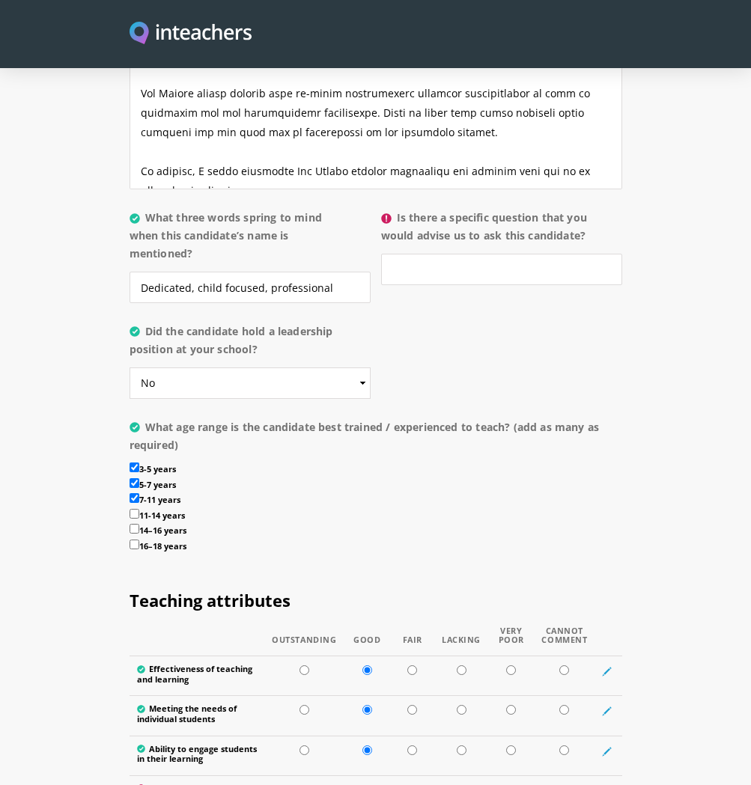
scroll to position [1558, 0]
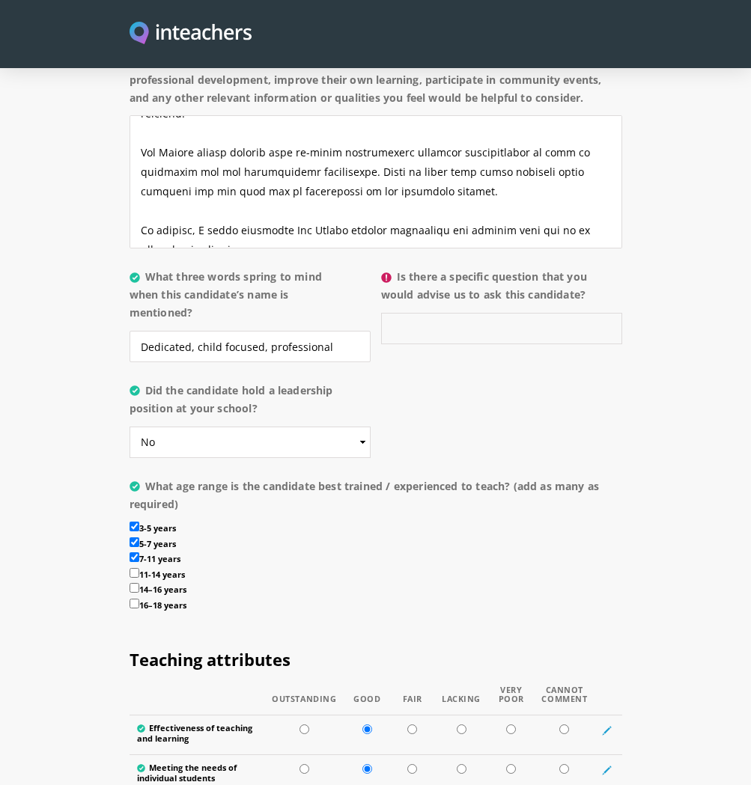
click at [435, 322] on input "Is there a specific question that you would advise us to ask this candidate?" at bounding box center [501, 328] width 241 height 31
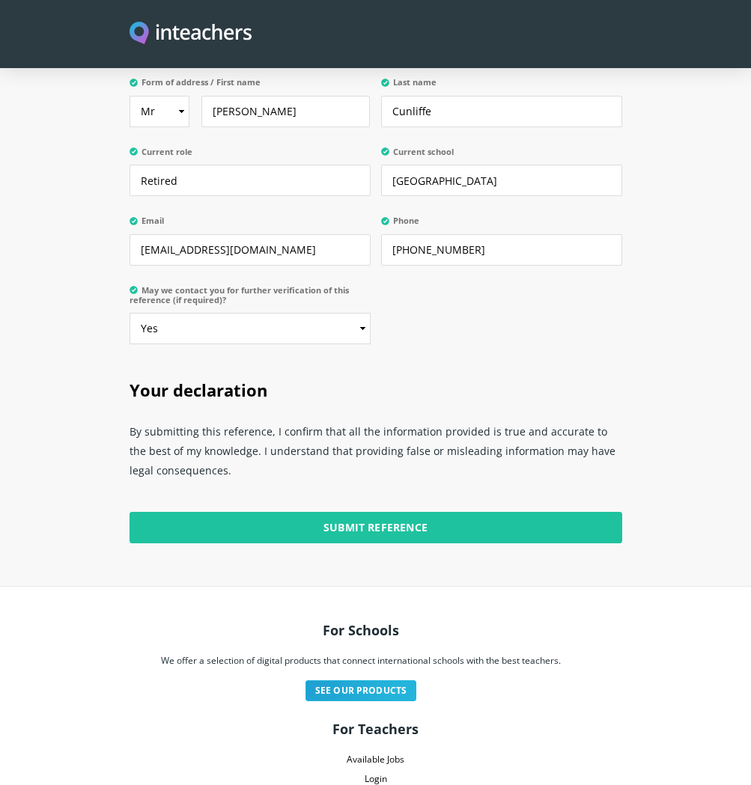
scroll to position [4108, 0]
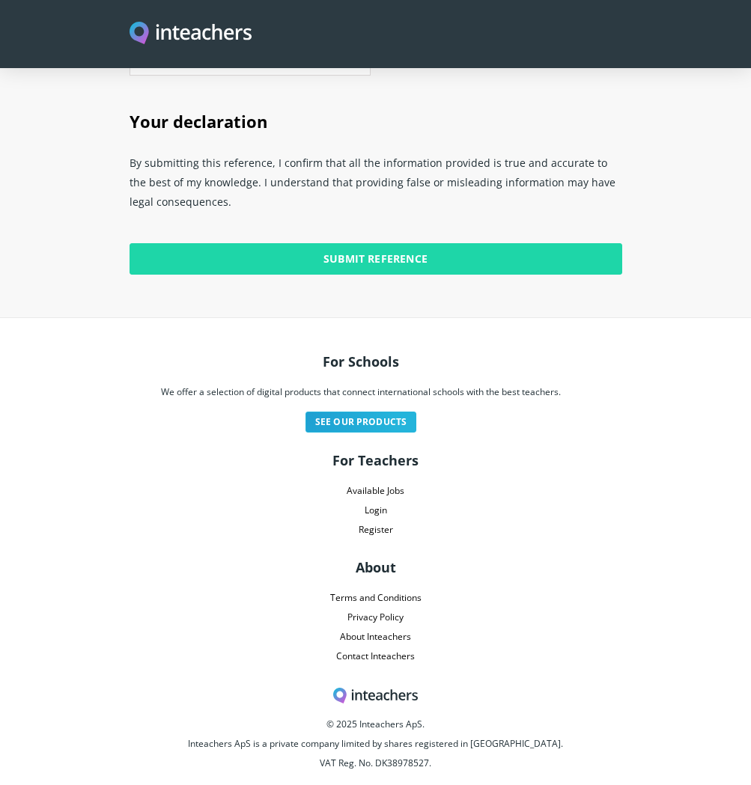
click at [400, 247] on input "Submit Reference" at bounding box center [375, 258] width 492 height 31
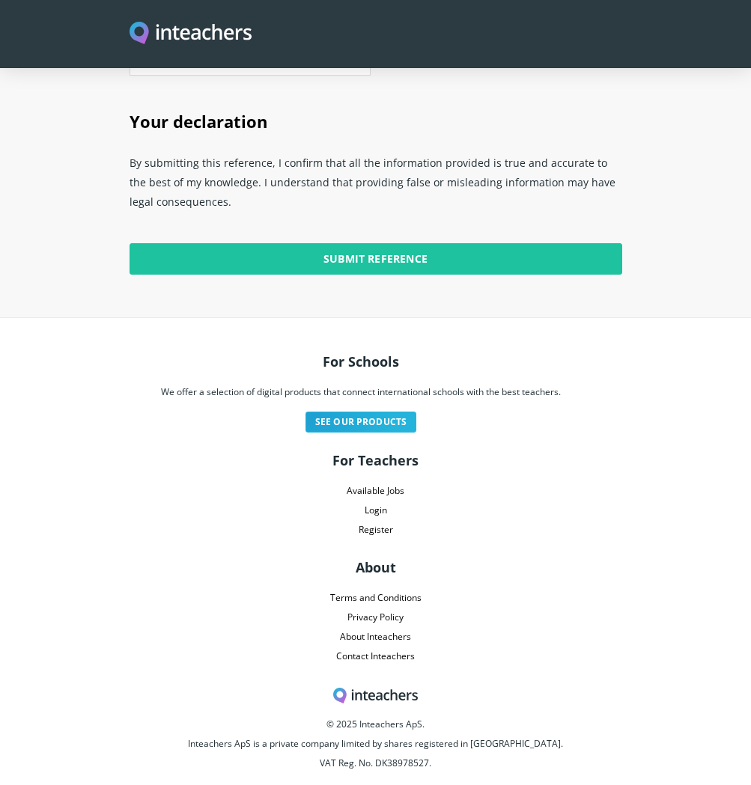
click at [599, 207] on p "By submitting this reference, I confirm that all the information provided is tr…" at bounding box center [375, 186] width 492 height 78
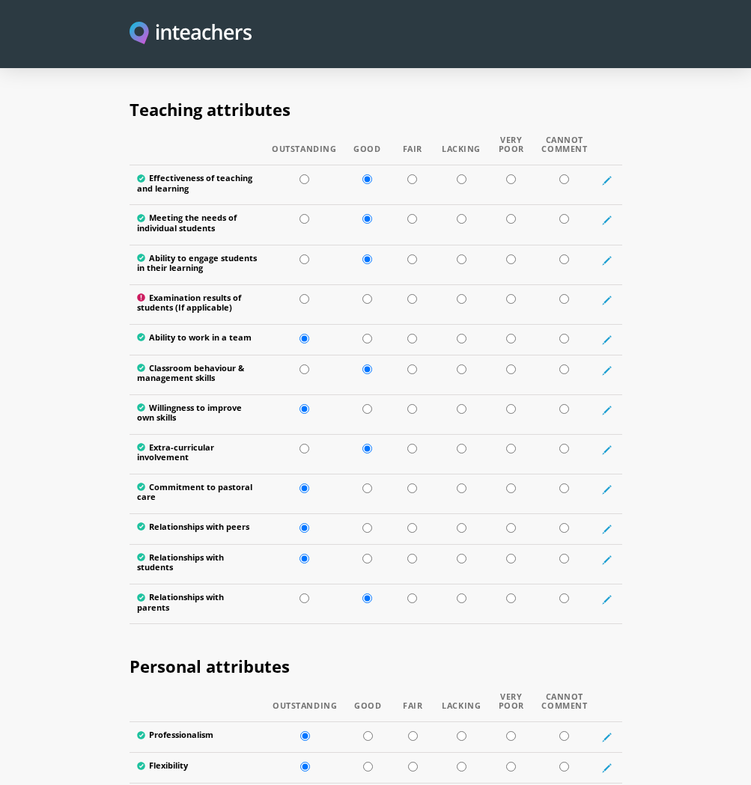
scroll to position [2191, 0]
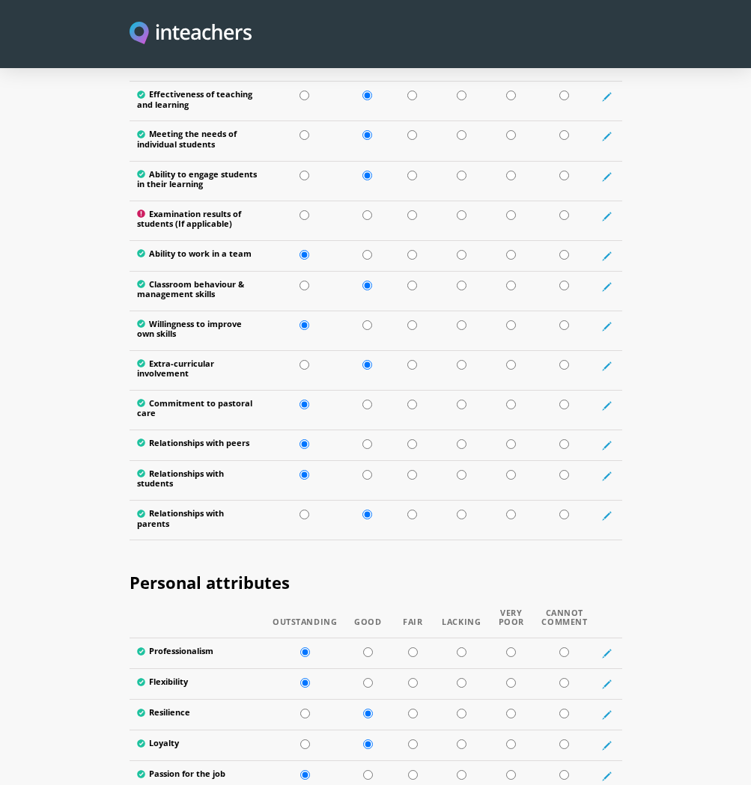
click at [564, 210] on input "radio" at bounding box center [564, 215] width 10 height 10
radio input "true"
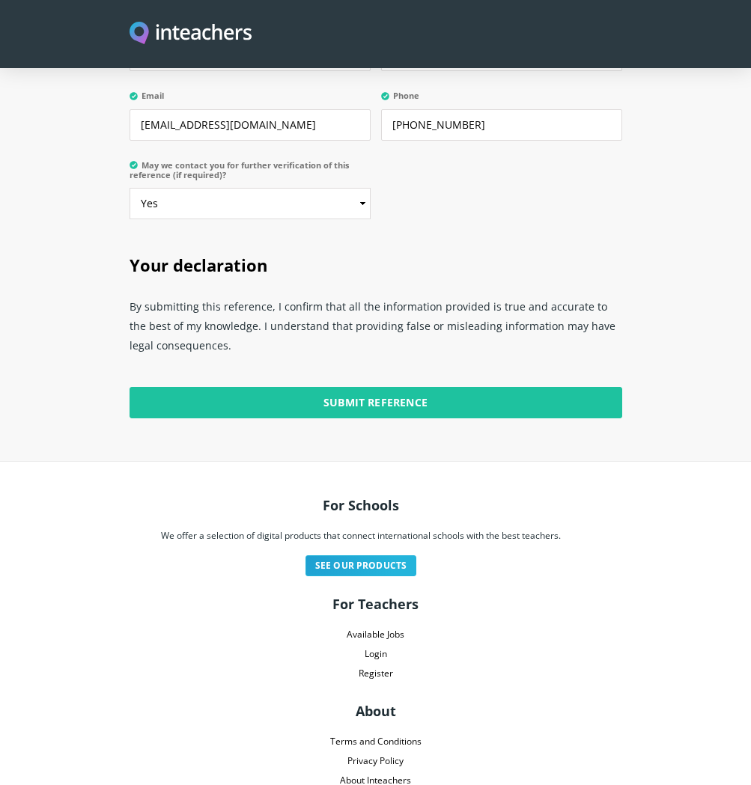
scroll to position [4126, 0]
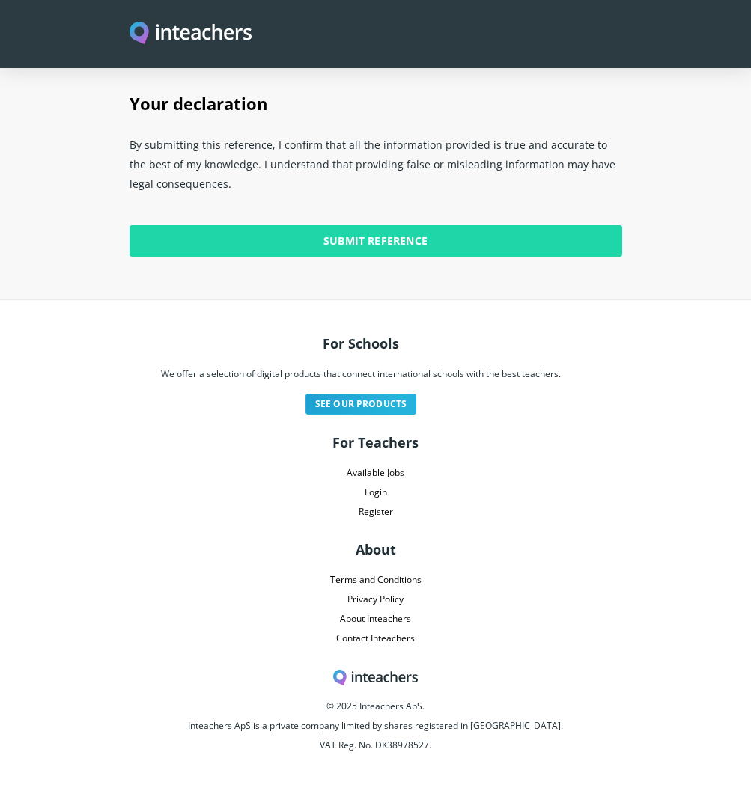
click at [380, 239] on input "Submit Reference" at bounding box center [375, 240] width 492 height 31
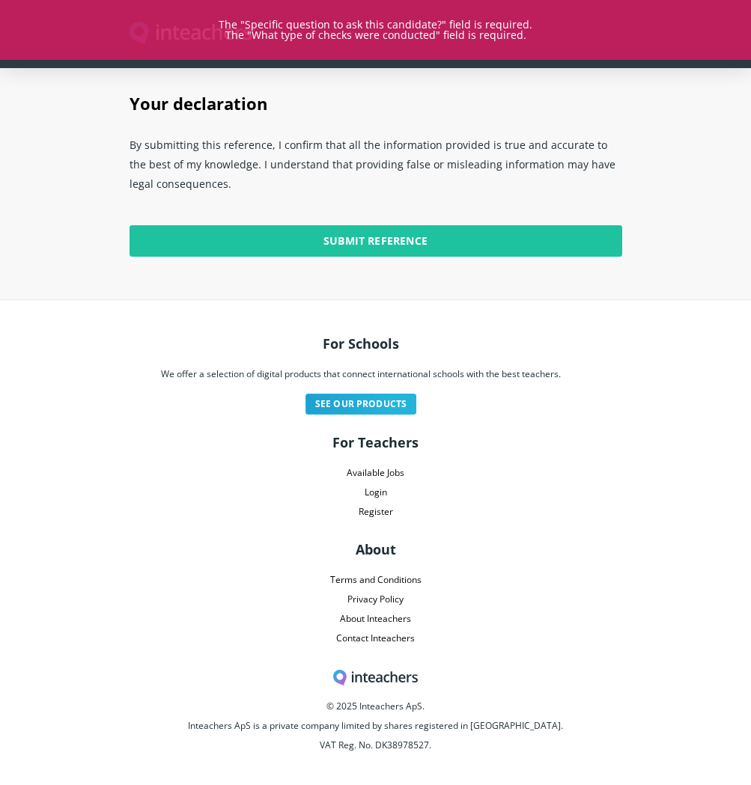
click at [668, 189] on section "Your declaration By submitting this reference, I confirm that all the informati…" at bounding box center [375, 185] width 751 height 228
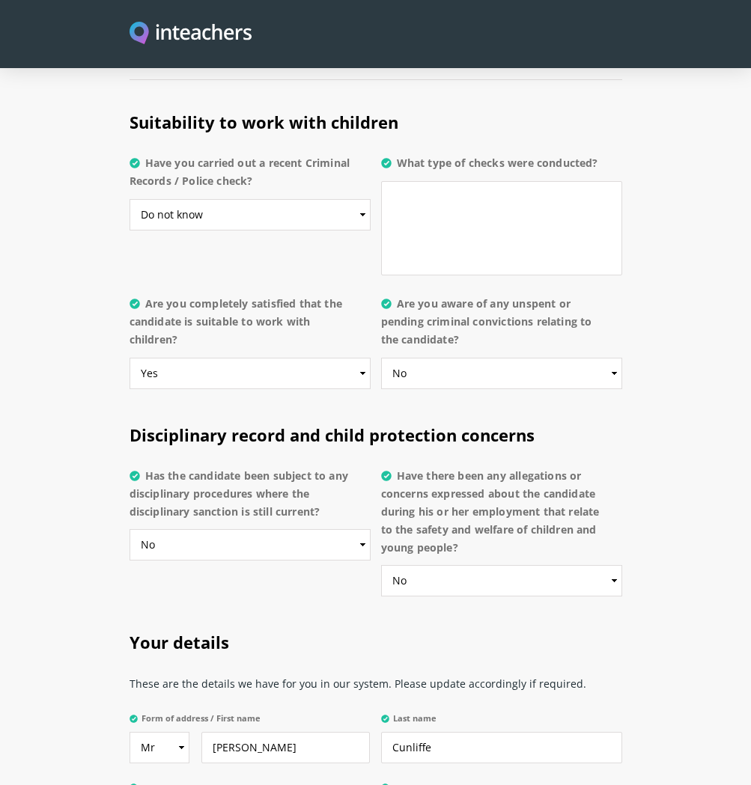
scroll to position [3206, 0]
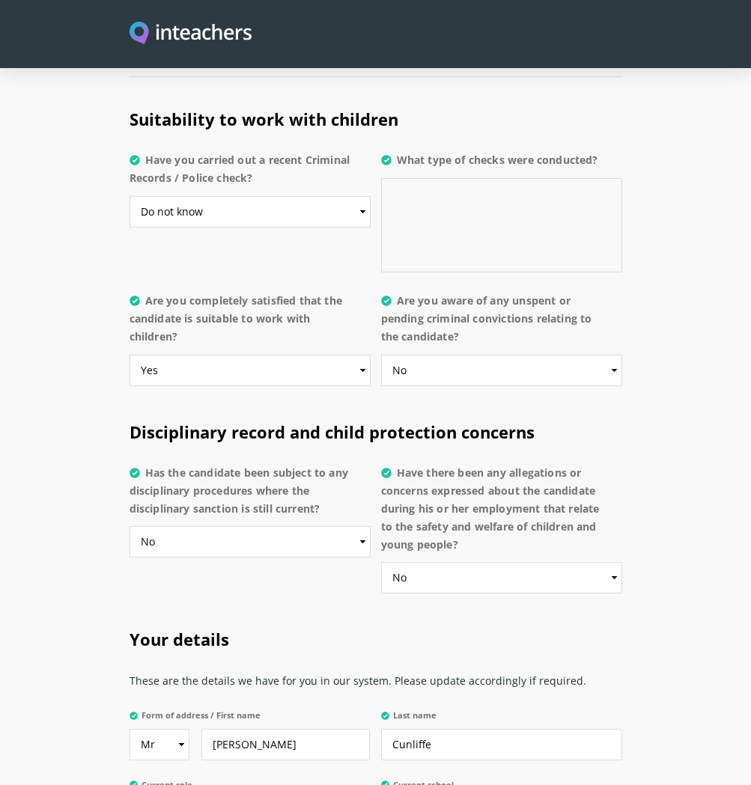
click at [413, 186] on textarea "What type of checks were conducted?" at bounding box center [501, 225] width 241 height 94
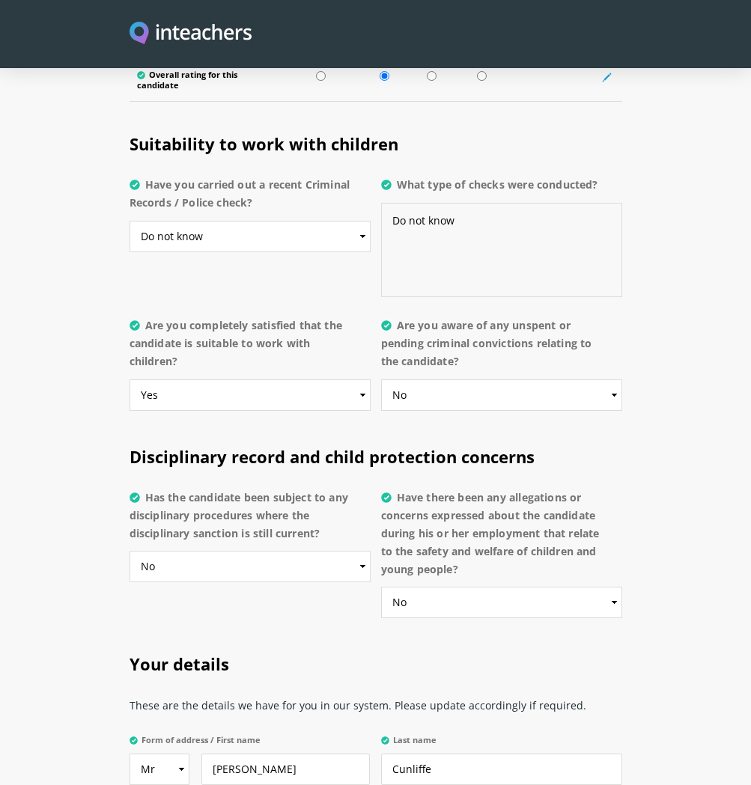
scroll to position [4126, 0]
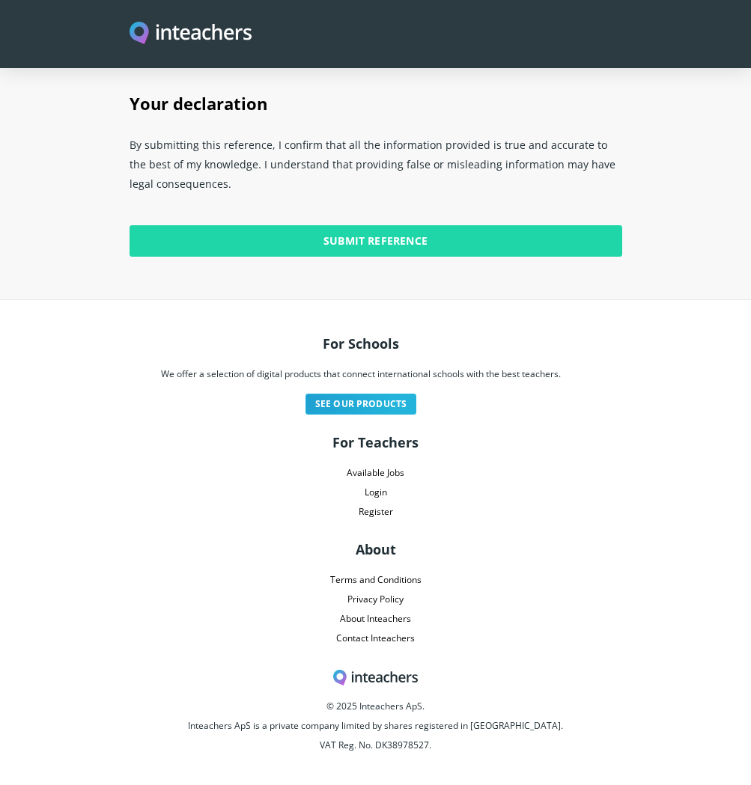
type textarea "Do not know"
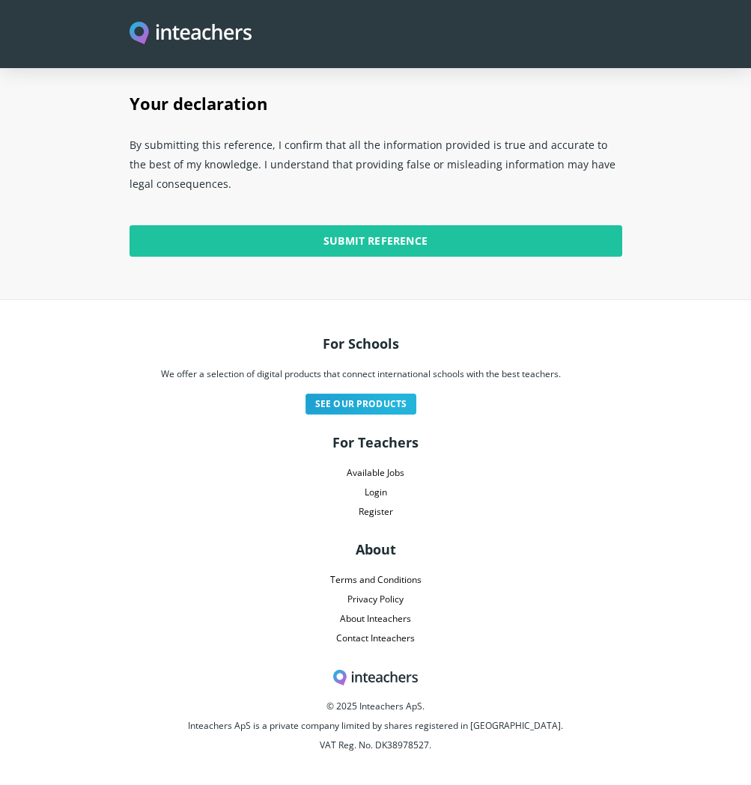
click at [364, 231] on input "Submit Reference" at bounding box center [375, 240] width 492 height 31
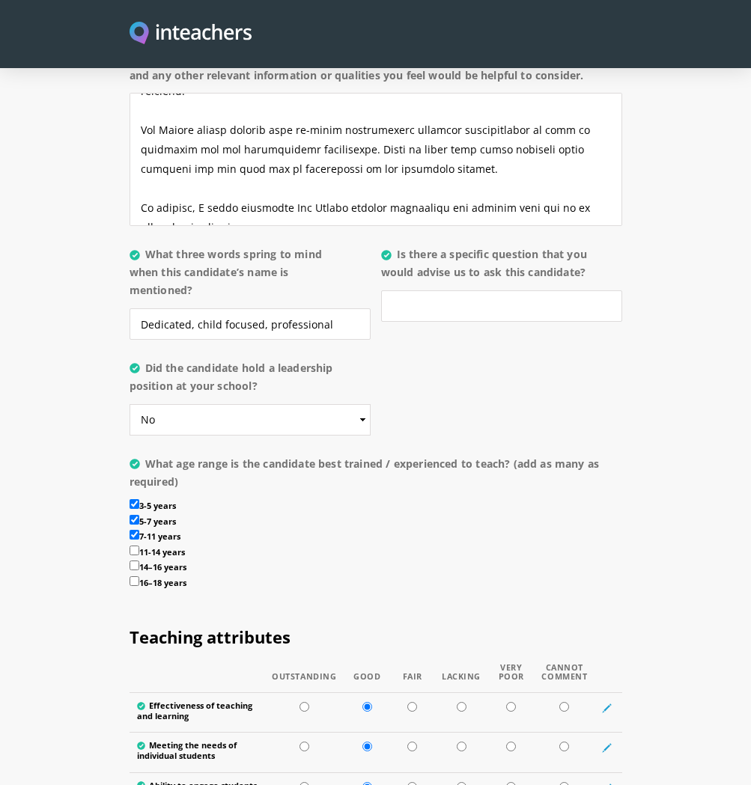
scroll to position [0, 0]
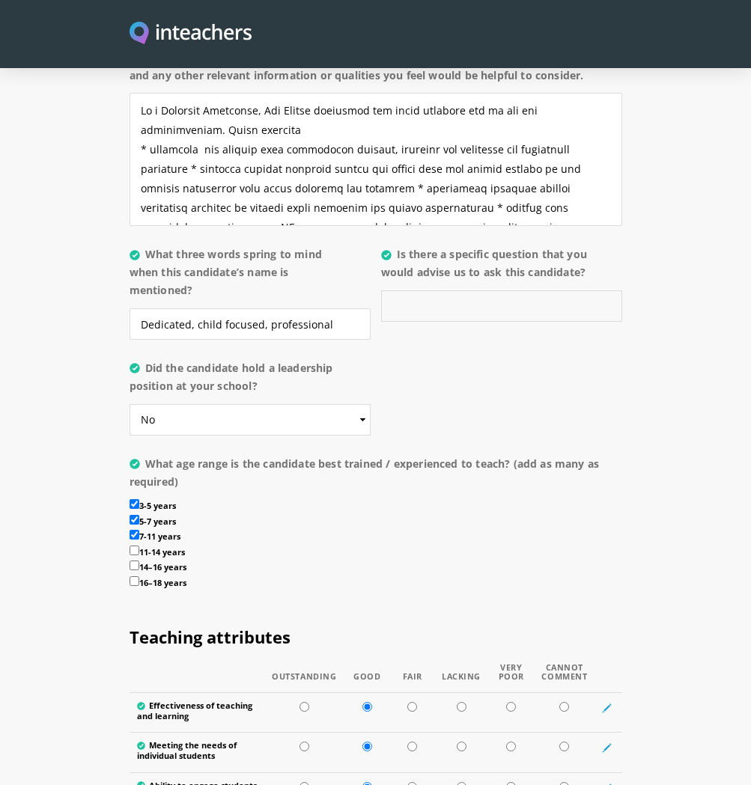
click at [420, 297] on input "Is there a specific question that you would advise us to ask this candidate?" at bounding box center [501, 305] width 241 height 31
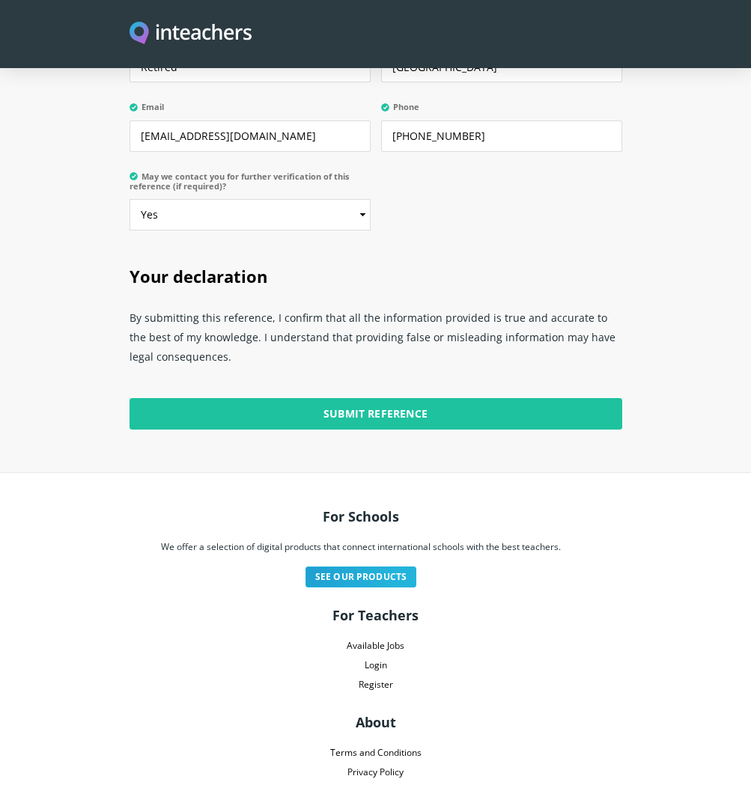
scroll to position [3980, 0]
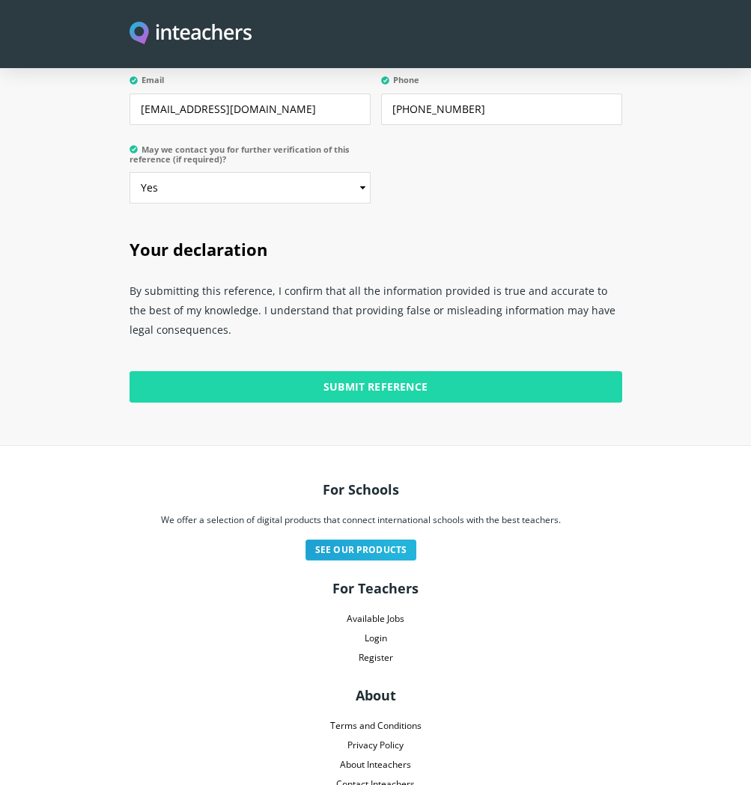
type input "No"
click at [418, 371] on input "Submit Reference" at bounding box center [375, 386] width 492 height 31
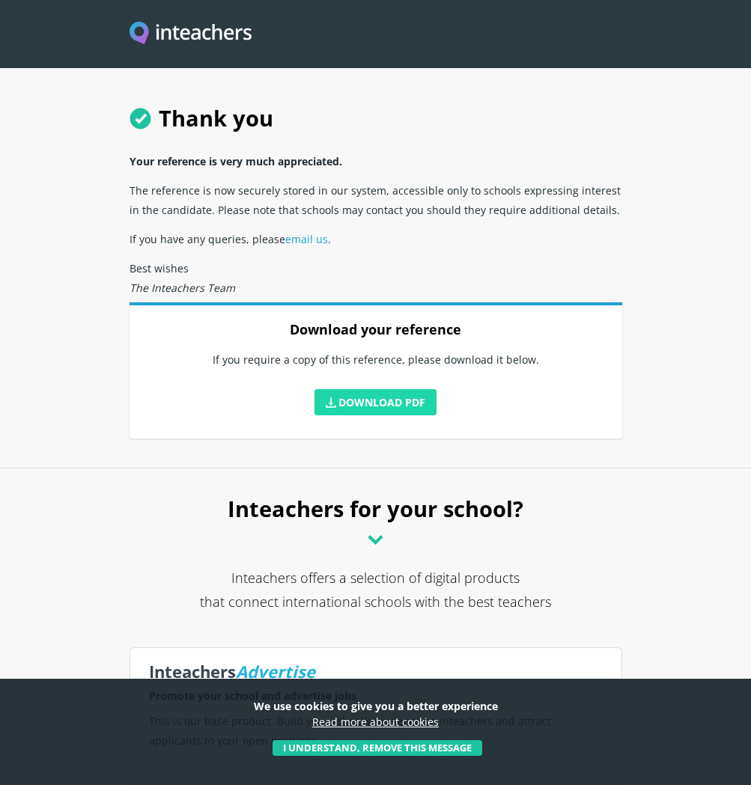
click at [385, 404] on link "Download PDF" at bounding box center [375, 402] width 123 height 26
